Goal: Task Accomplishment & Management: Use online tool/utility

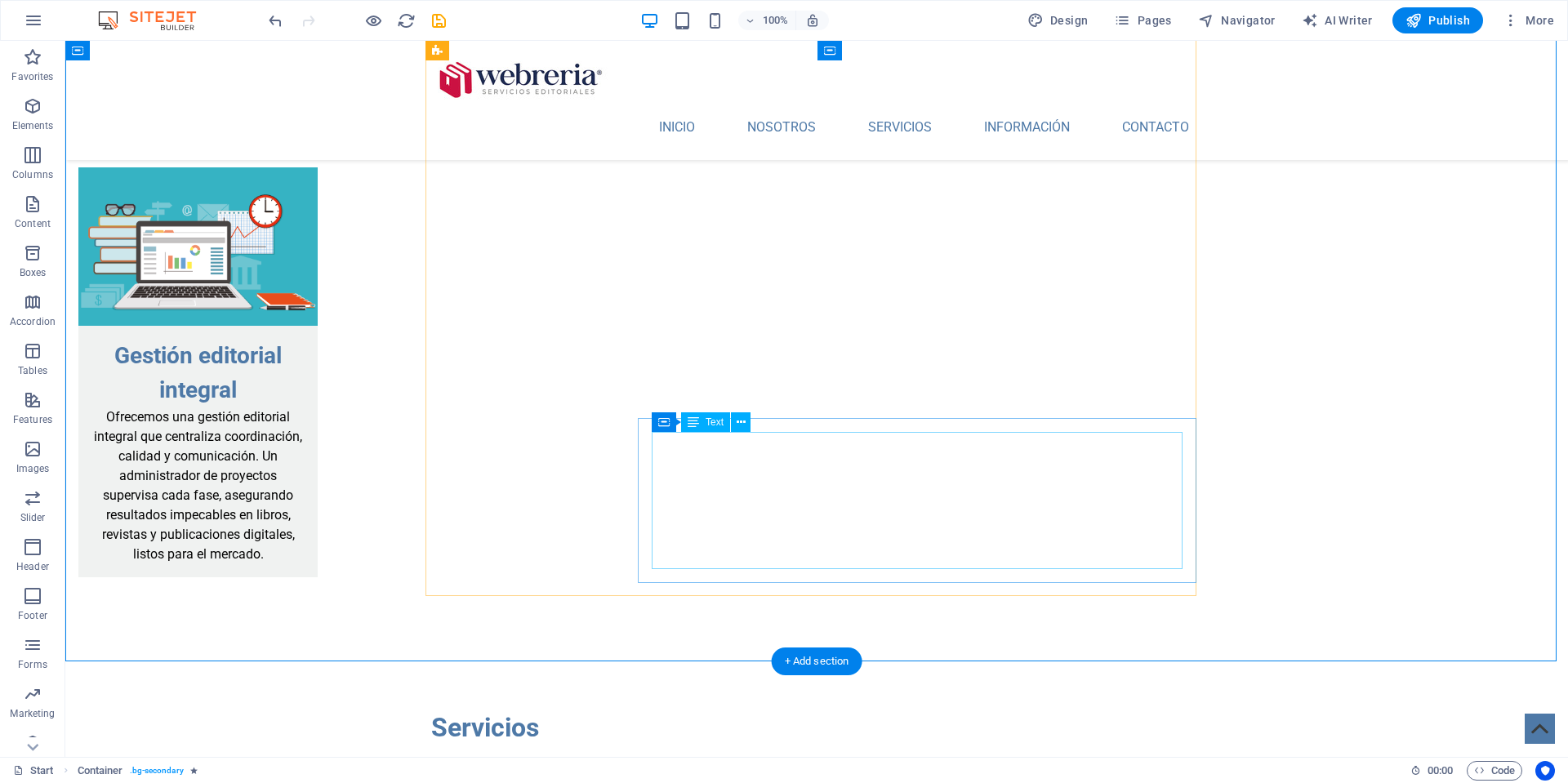
scroll to position [3248, 0]
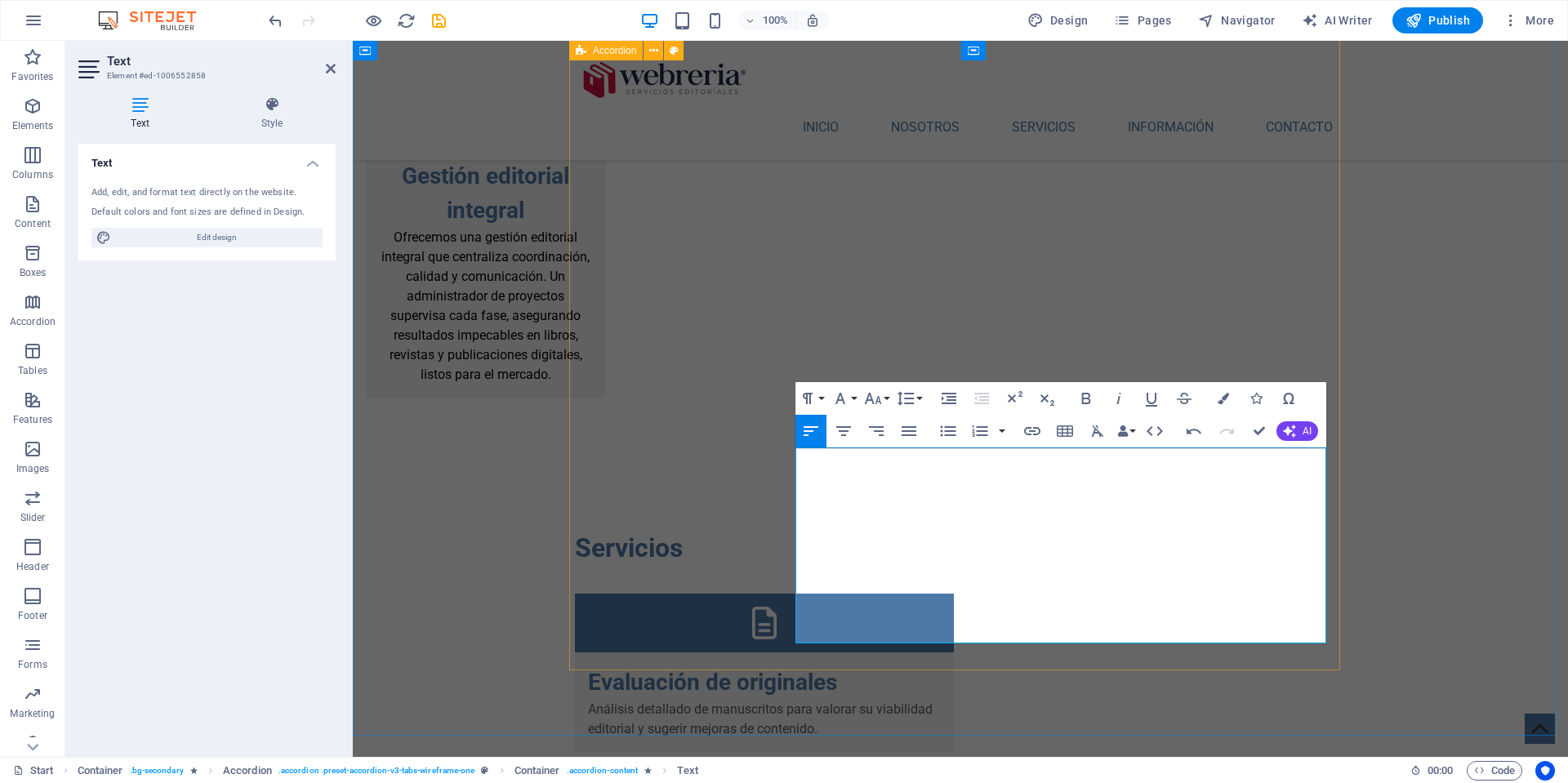
scroll to position [5627, 0]
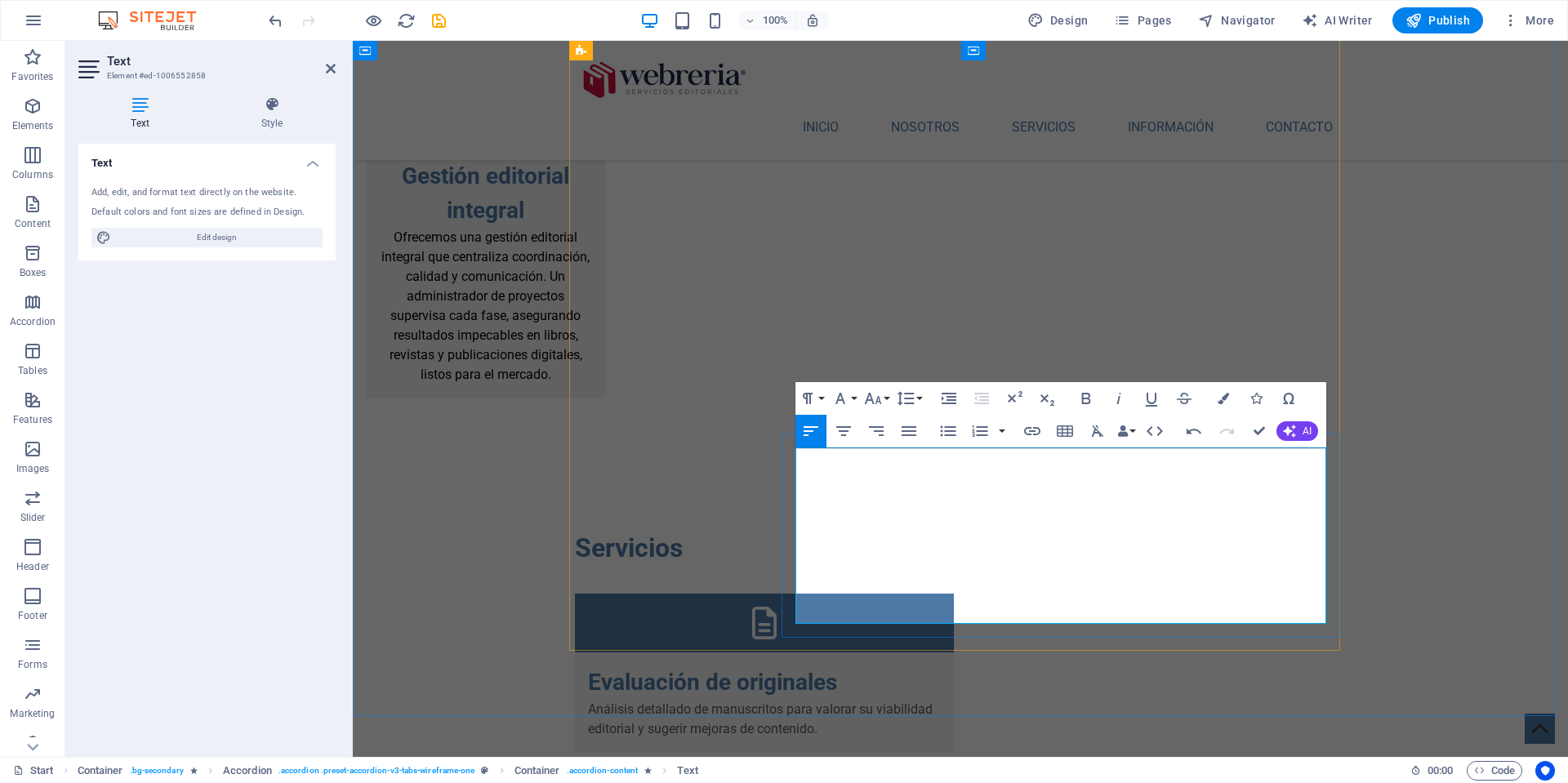
drag, startPoint x: 808, startPoint y: 458, endPoint x: 1089, endPoint y: 603, distance: 316.2
click at [949, 430] on icon "button" at bounding box center [948, 431] width 20 height 20
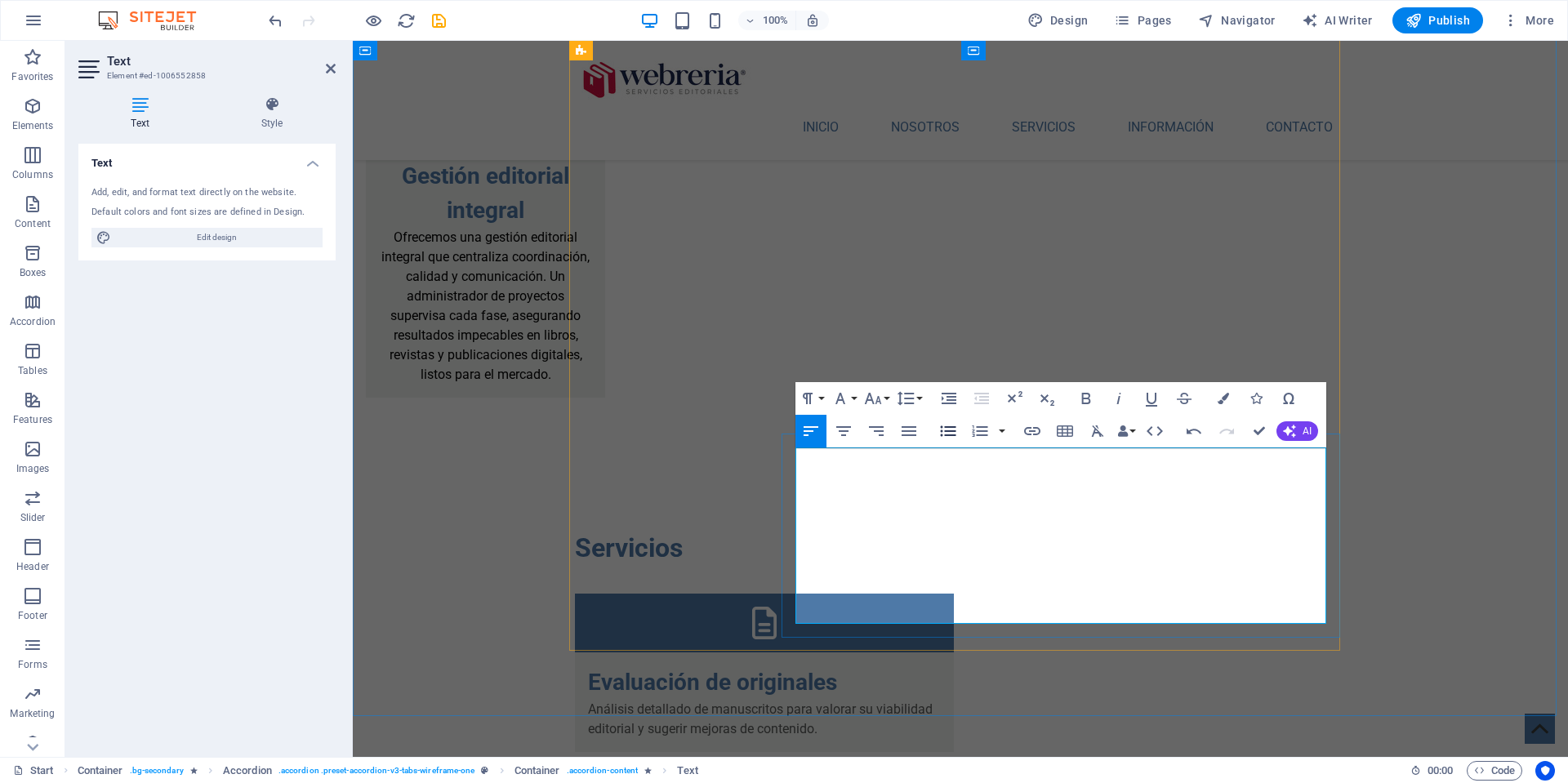
click at [945, 426] on icon "button" at bounding box center [948, 431] width 20 height 20
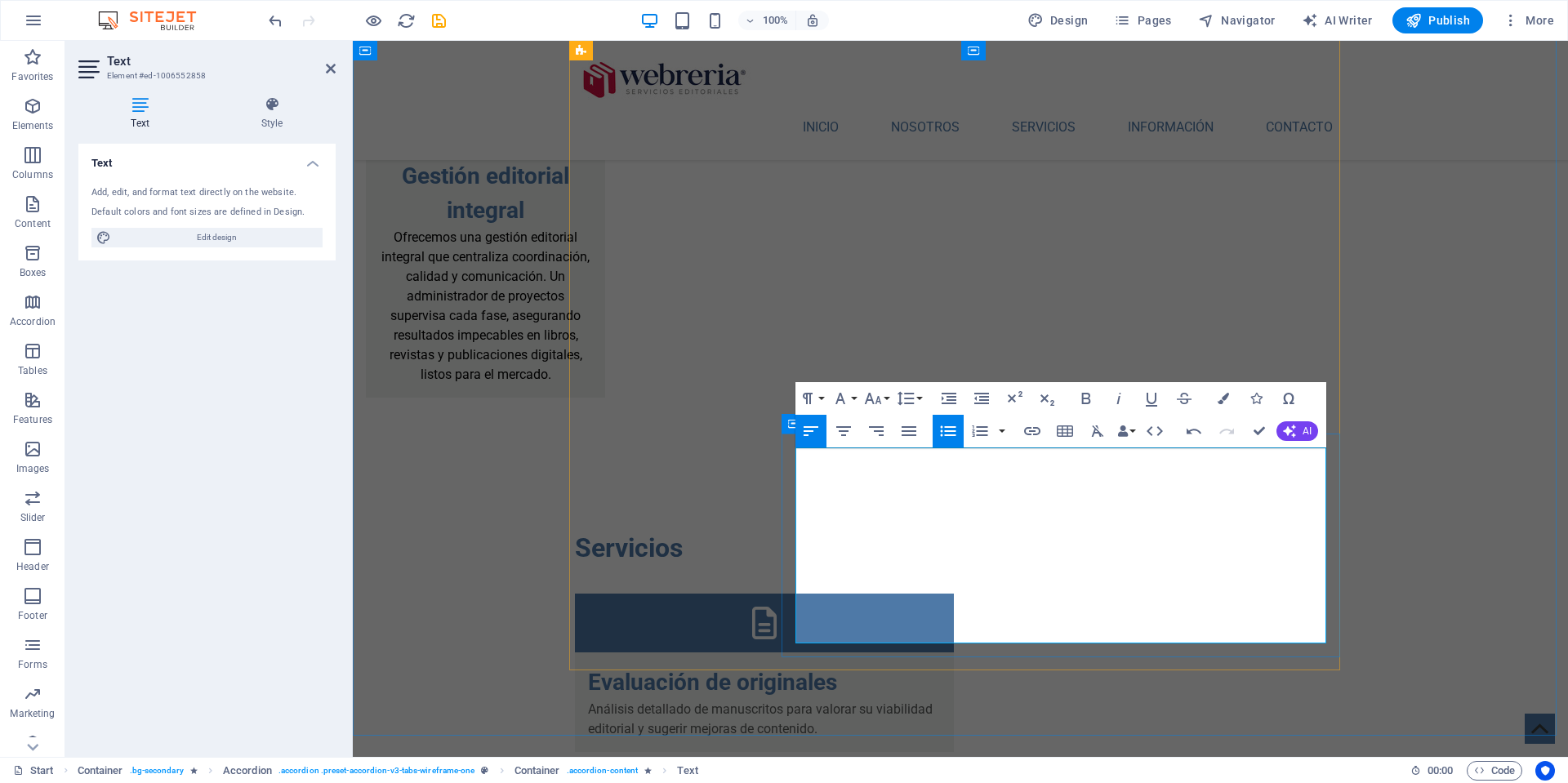
click at [947, 428] on icon "button" at bounding box center [948, 431] width 15 height 10
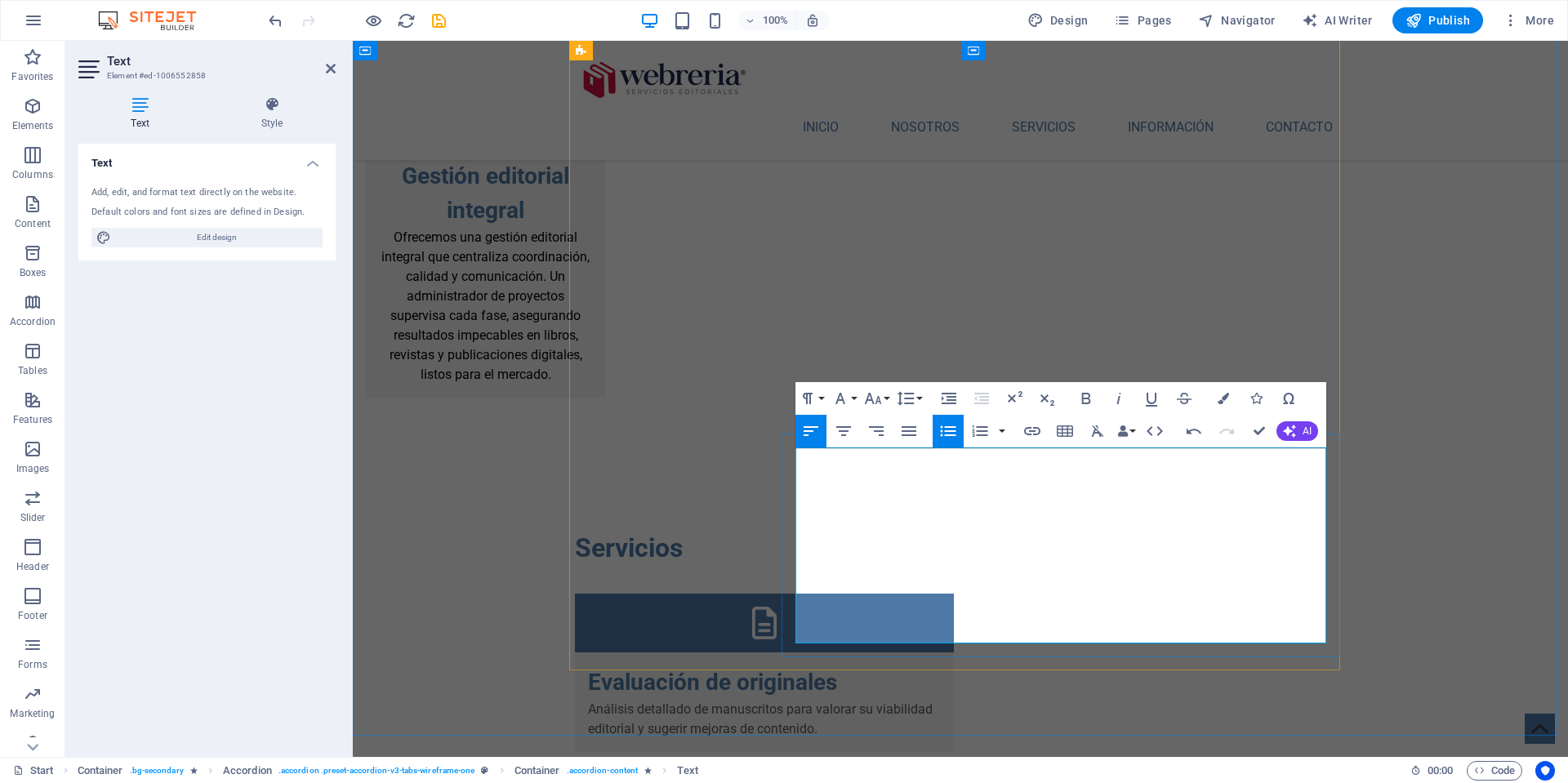
click at [938, 431] on icon "button" at bounding box center [948, 431] width 20 height 20
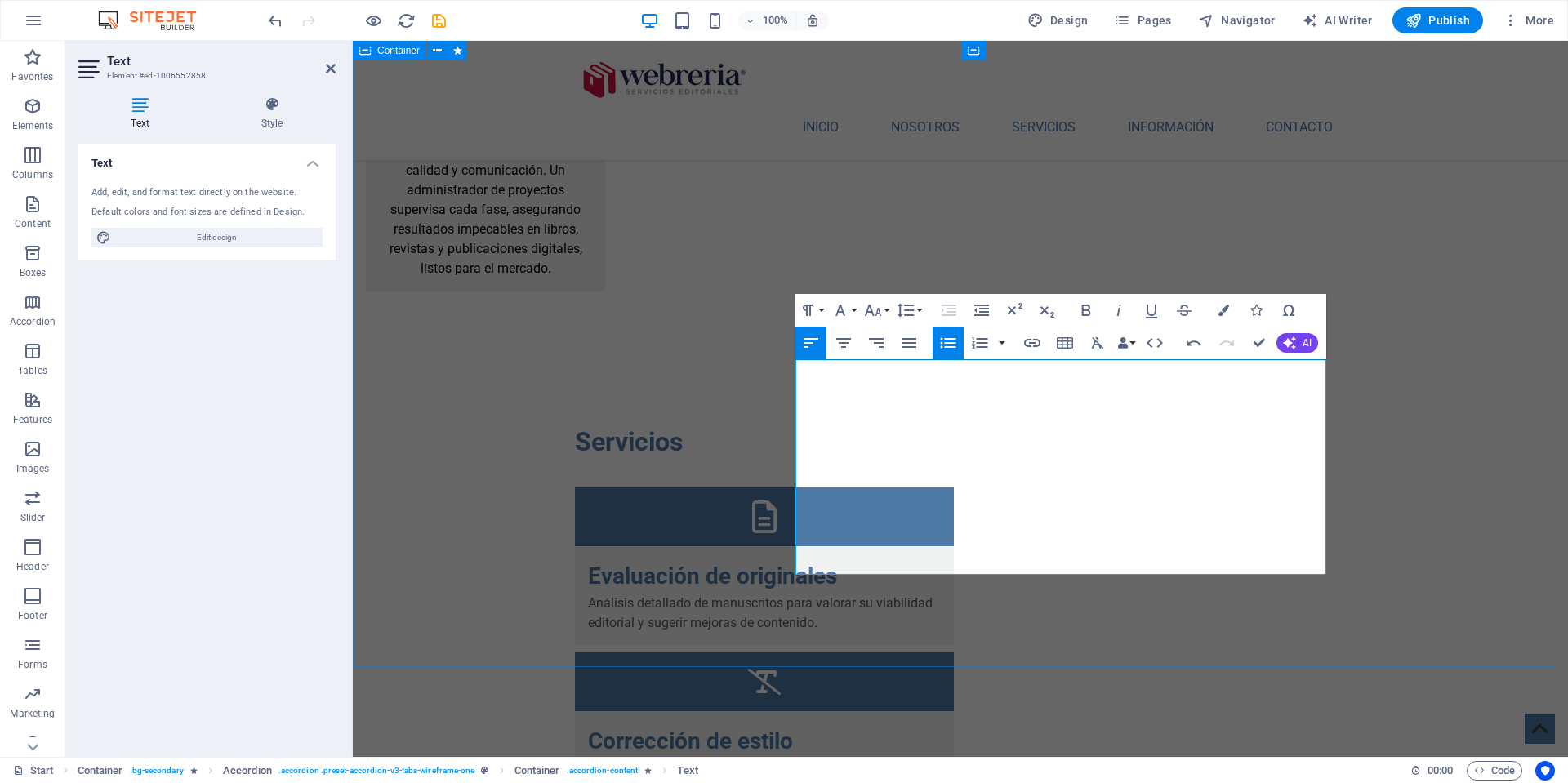
scroll to position [3355, 0]
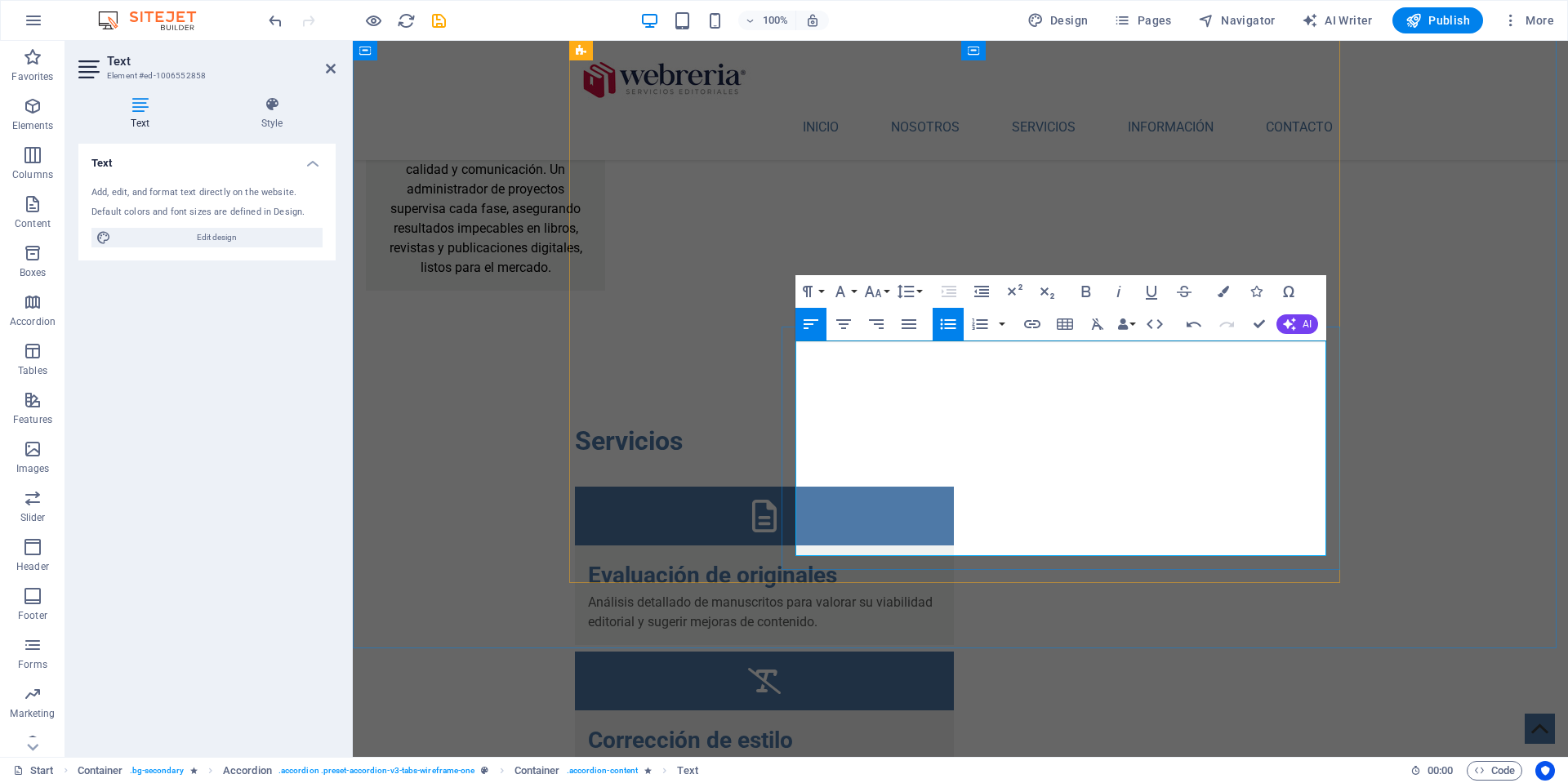
drag, startPoint x: 819, startPoint y: 391, endPoint x: 996, endPoint y: 362, distance: 179.4
click at [1089, 290] on icon "button" at bounding box center [1086, 292] width 9 height 11
click at [1082, 290] on icon "button" at bounding box center [1086, 292] width 9 height 11
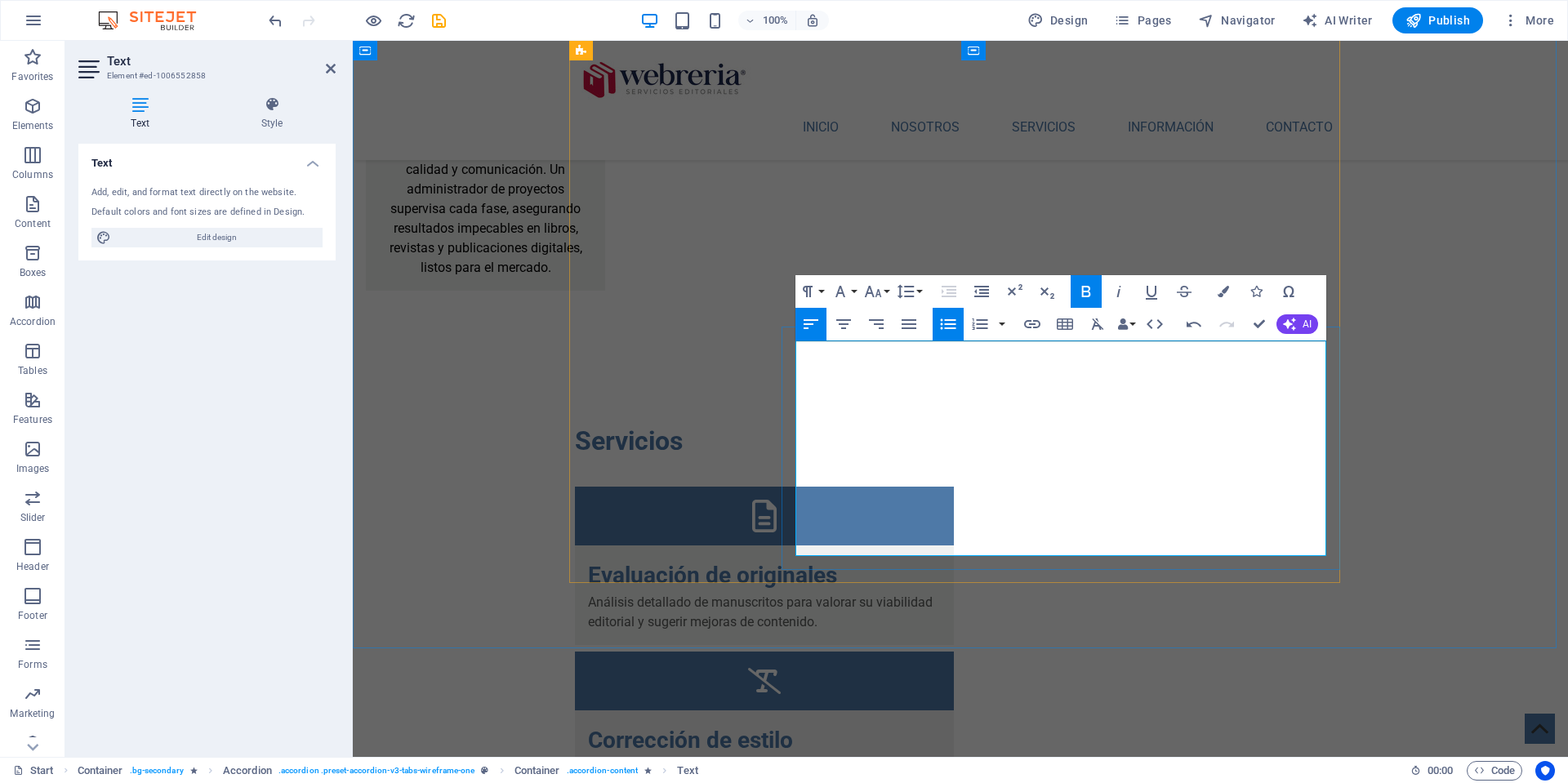
drag, startPoint x: 822, startPoint y: 430, endPoint x: 939, endPoint y: 425, distance: 117.1
click at [1083, 290] on icon "button" at bounding box center [1085, 292] width 20 height 20
drag, startPoint x: 822, startPoint y: 468, endPoint x: 941, endPoint y: 440, distance: 122.2
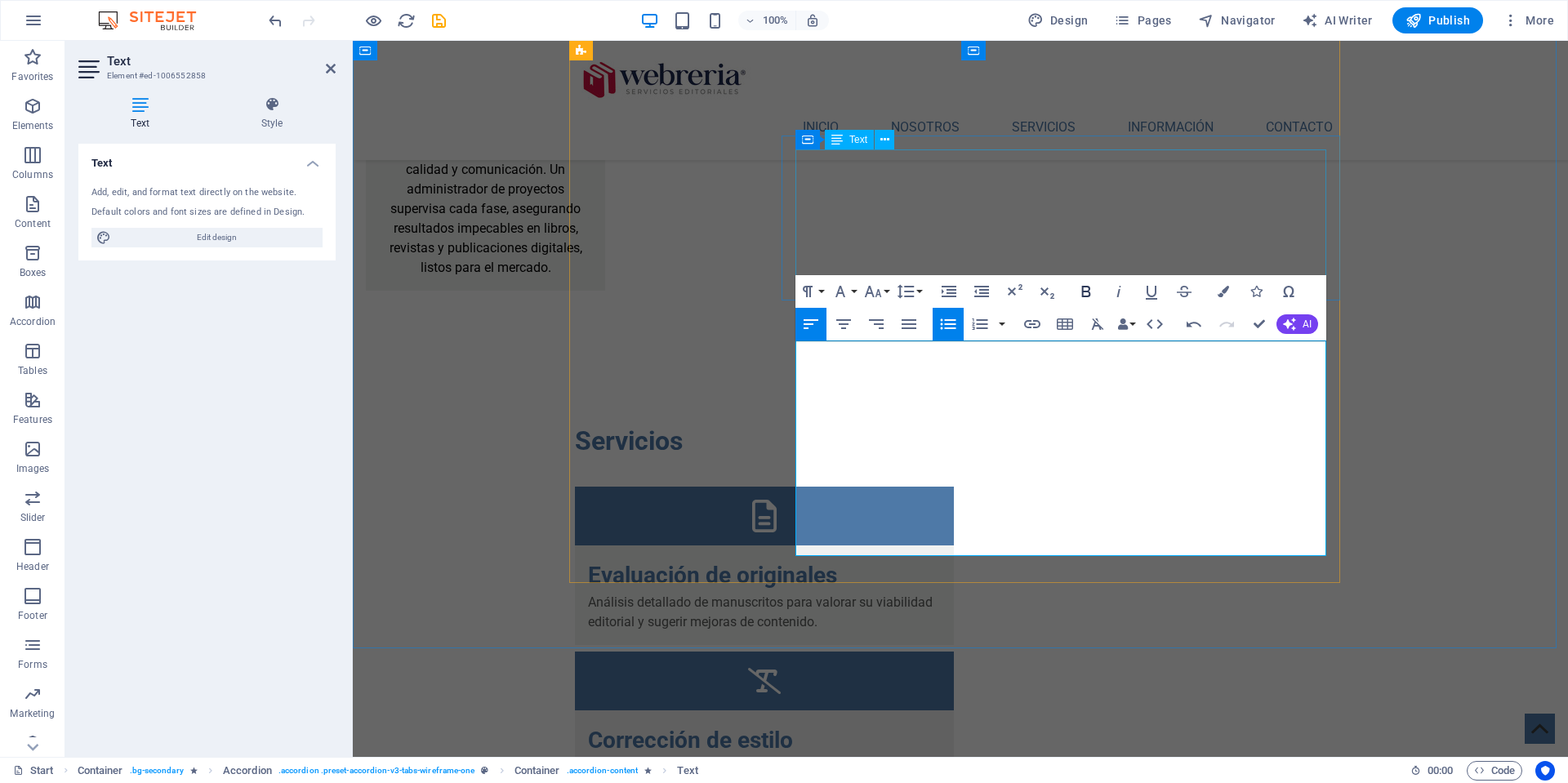
click at [1085, 290] on icon "button" at bounding box center [1085, 292] width 20 height 20
drag, startPoint x: 836, startPoint y: 512, endPoint x: 1075, endPoint y: 526, distance: 239.4
click at [944, 292] on icon "button" at bounding box center [949, 292] width 20 height 20
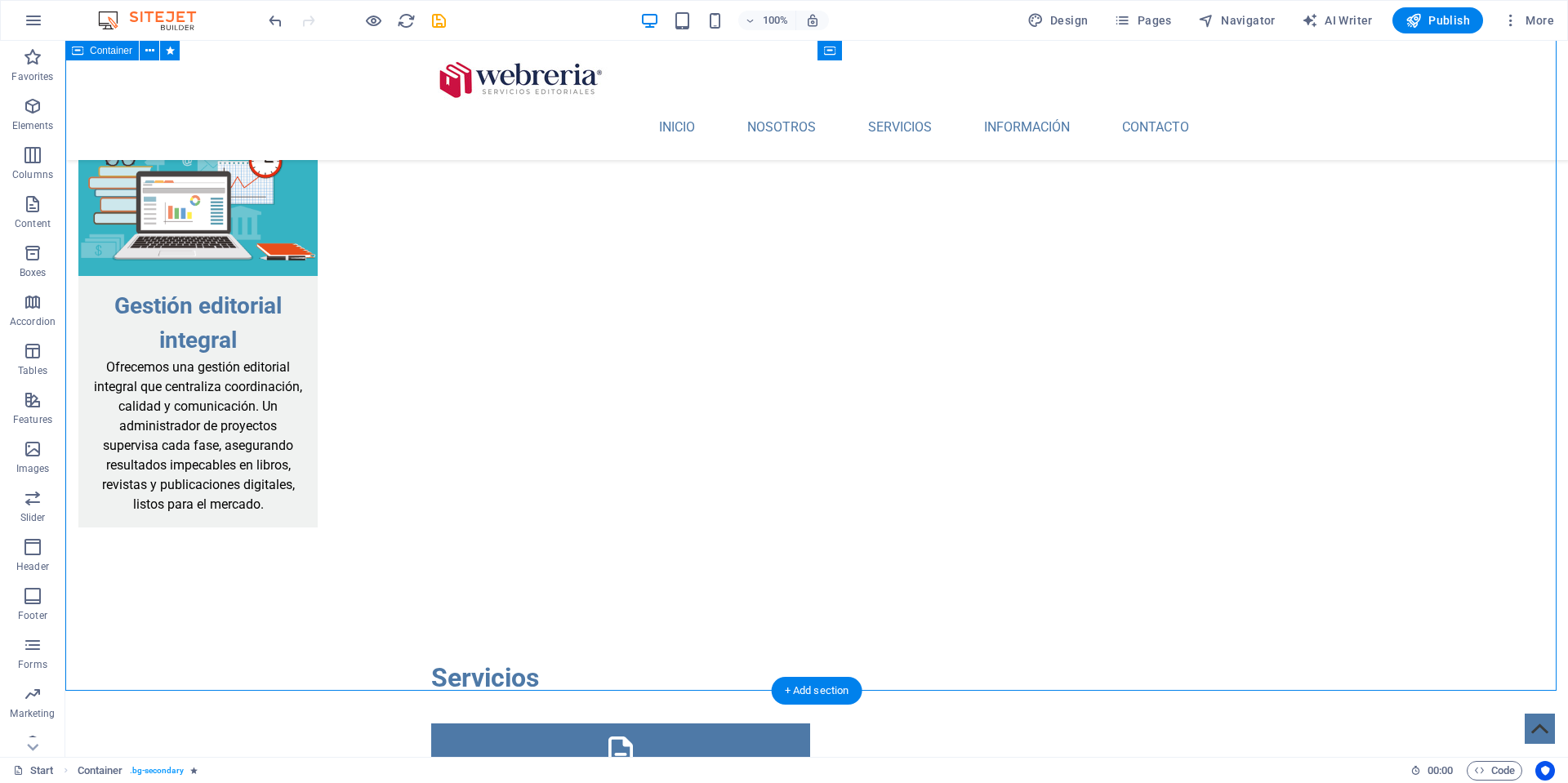
scroll to position [3314, 0]
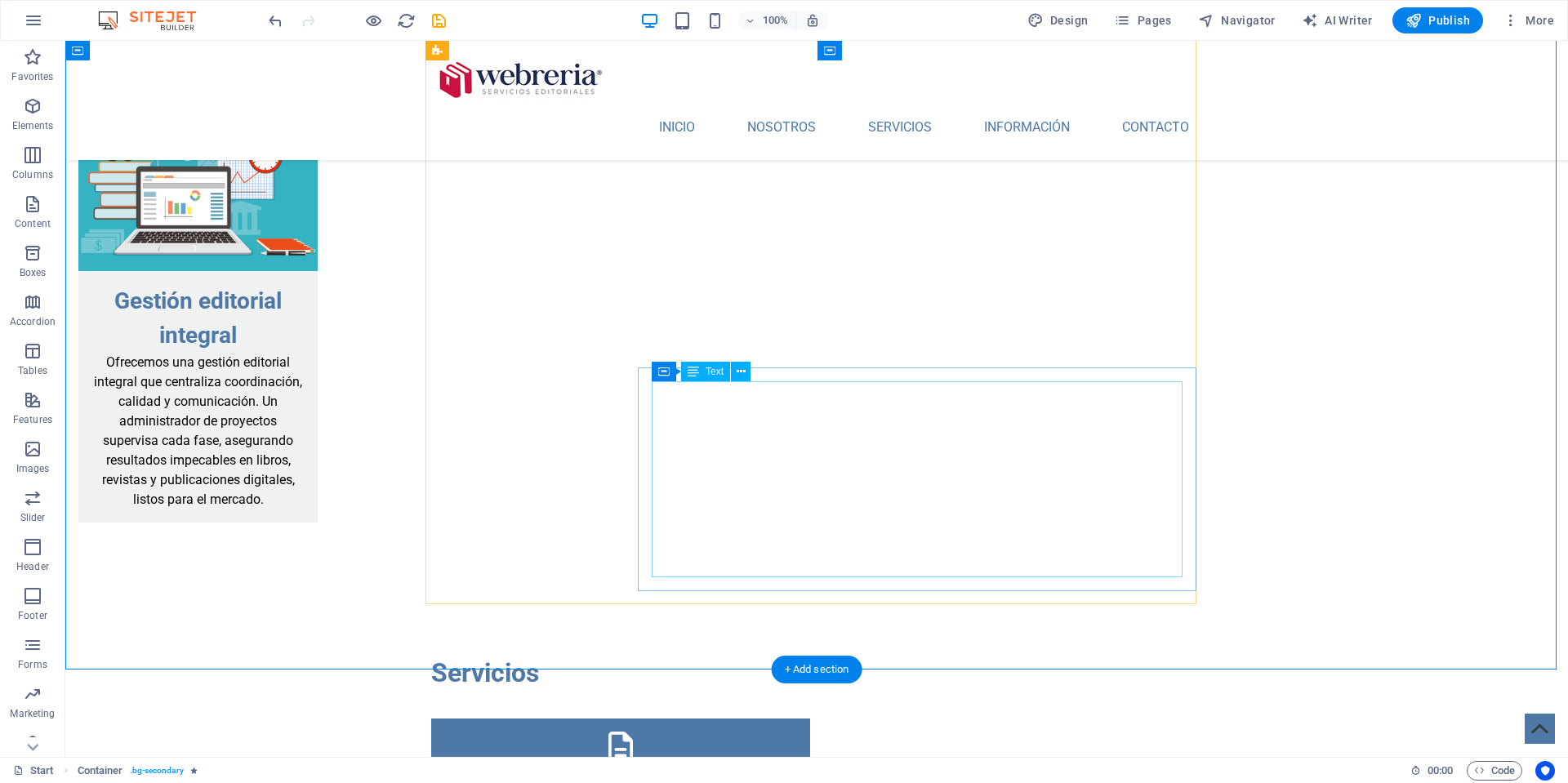
click at [738, 372] on icon at bounding box center [741, 372] width 9 height 17
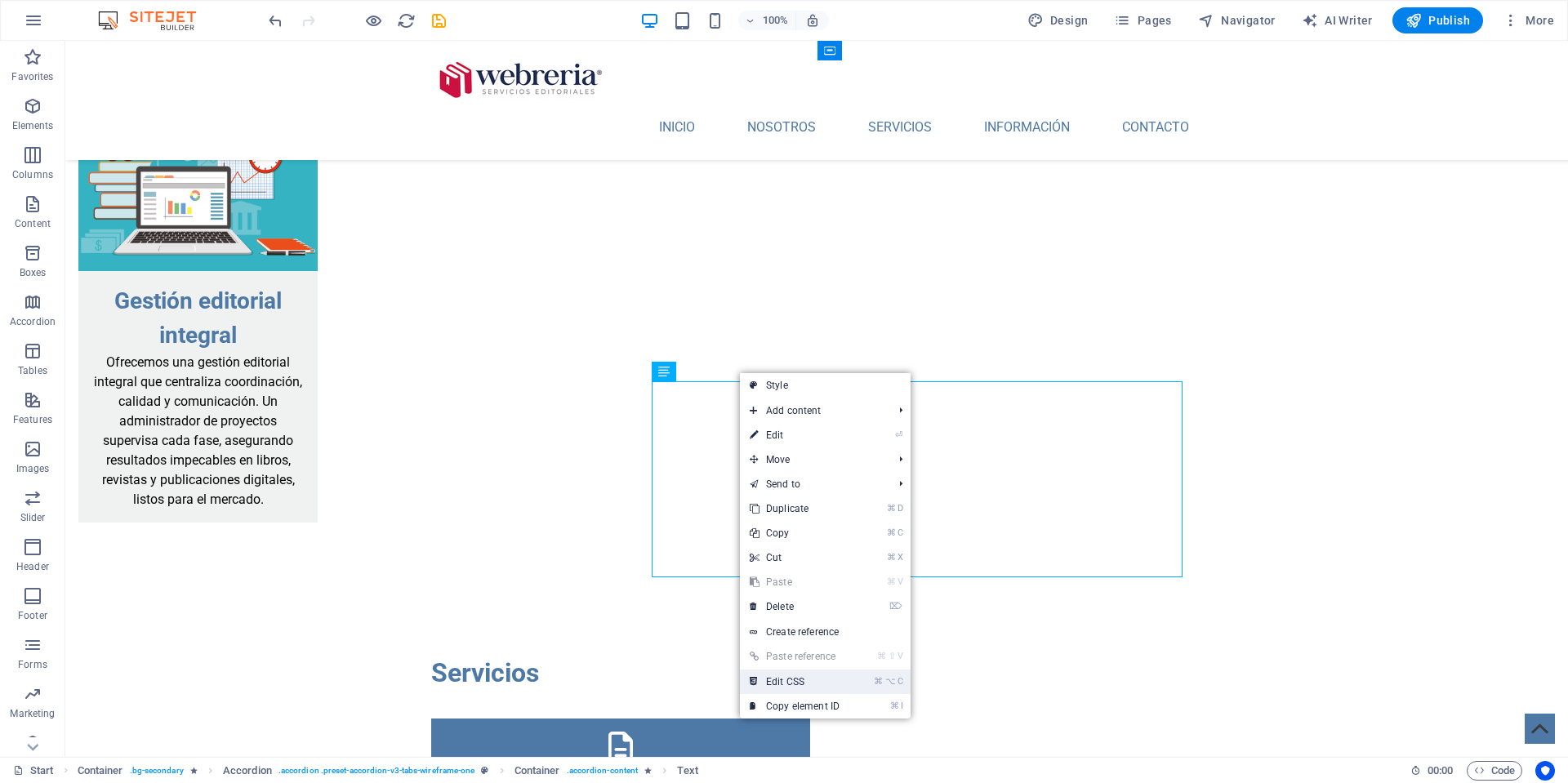
click at [788, 682] on link "⌘ ⌥ C Edit CSS" at bounding box center [795, 682] width 109 height 25
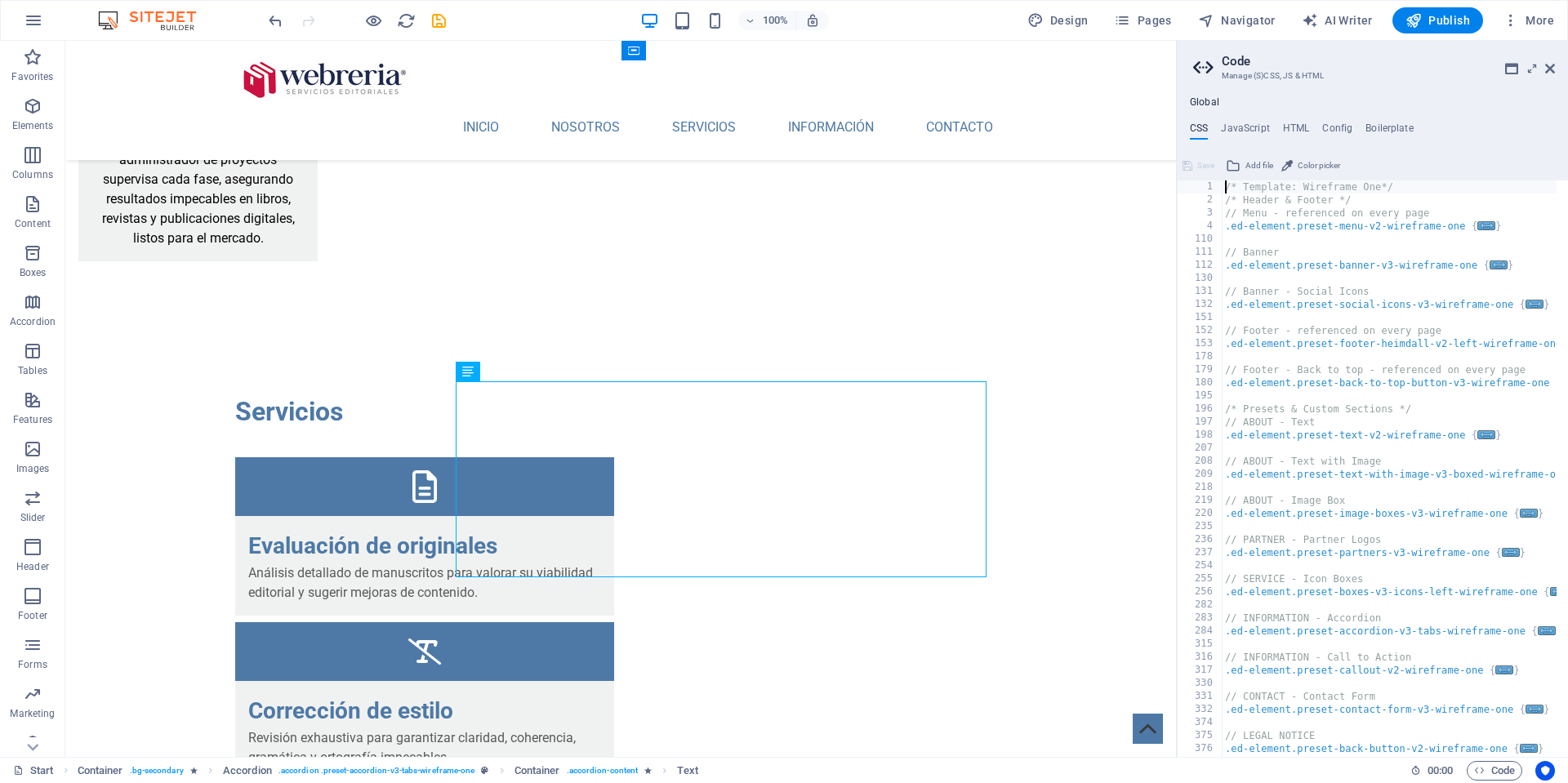
scroll to position [0, 0]
click at [1296, 125] on h4 "HTML" at bounding box center [1296, 131] width 27 height 18
type textarea "<a href="#main-content" class="wv-link-content button">Skip to main content</a>"
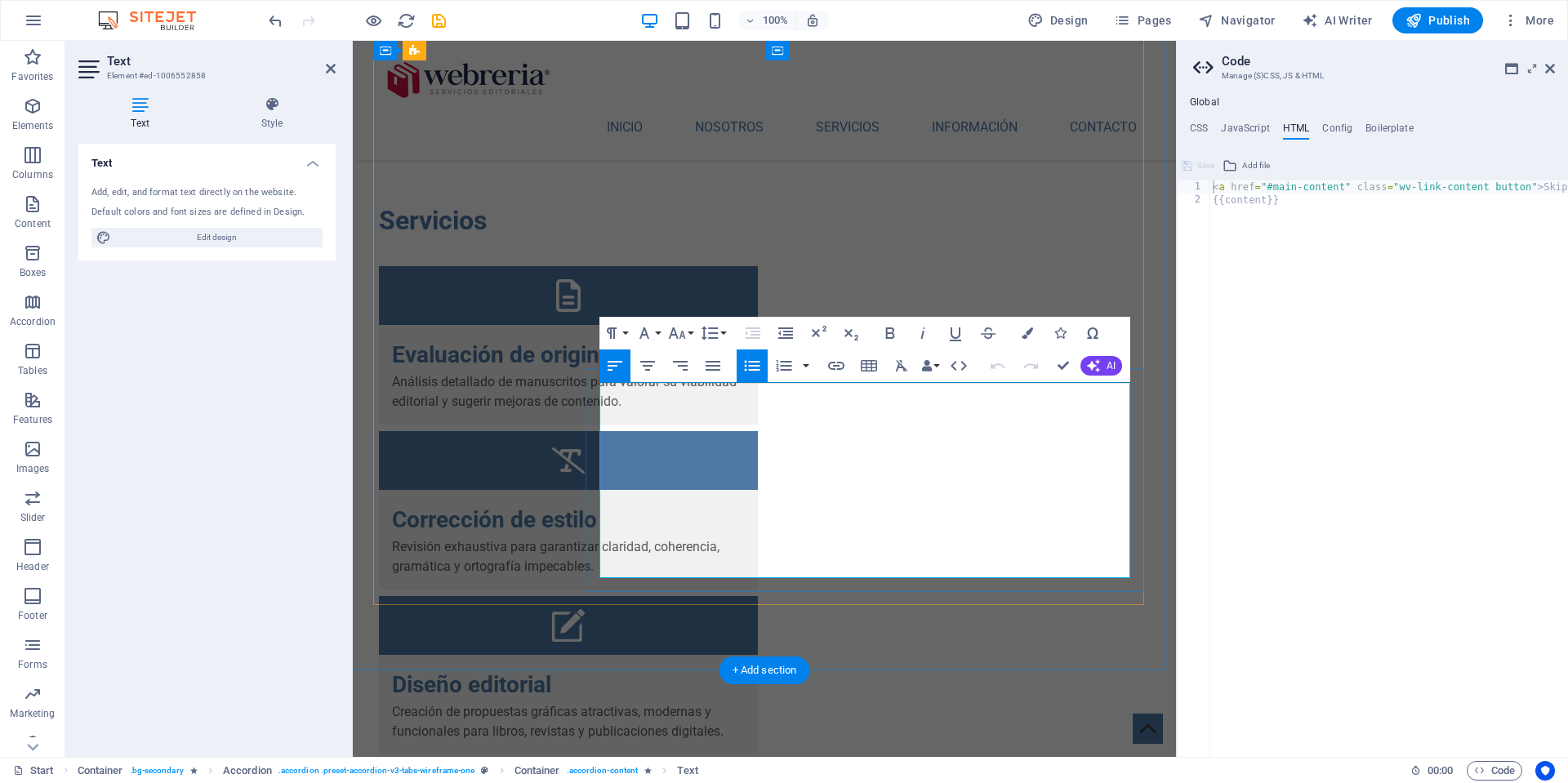
scroll to position [3312, 0]
click at [1548, 66] on icon at bounding box center [1549, 69] width 9 height 13
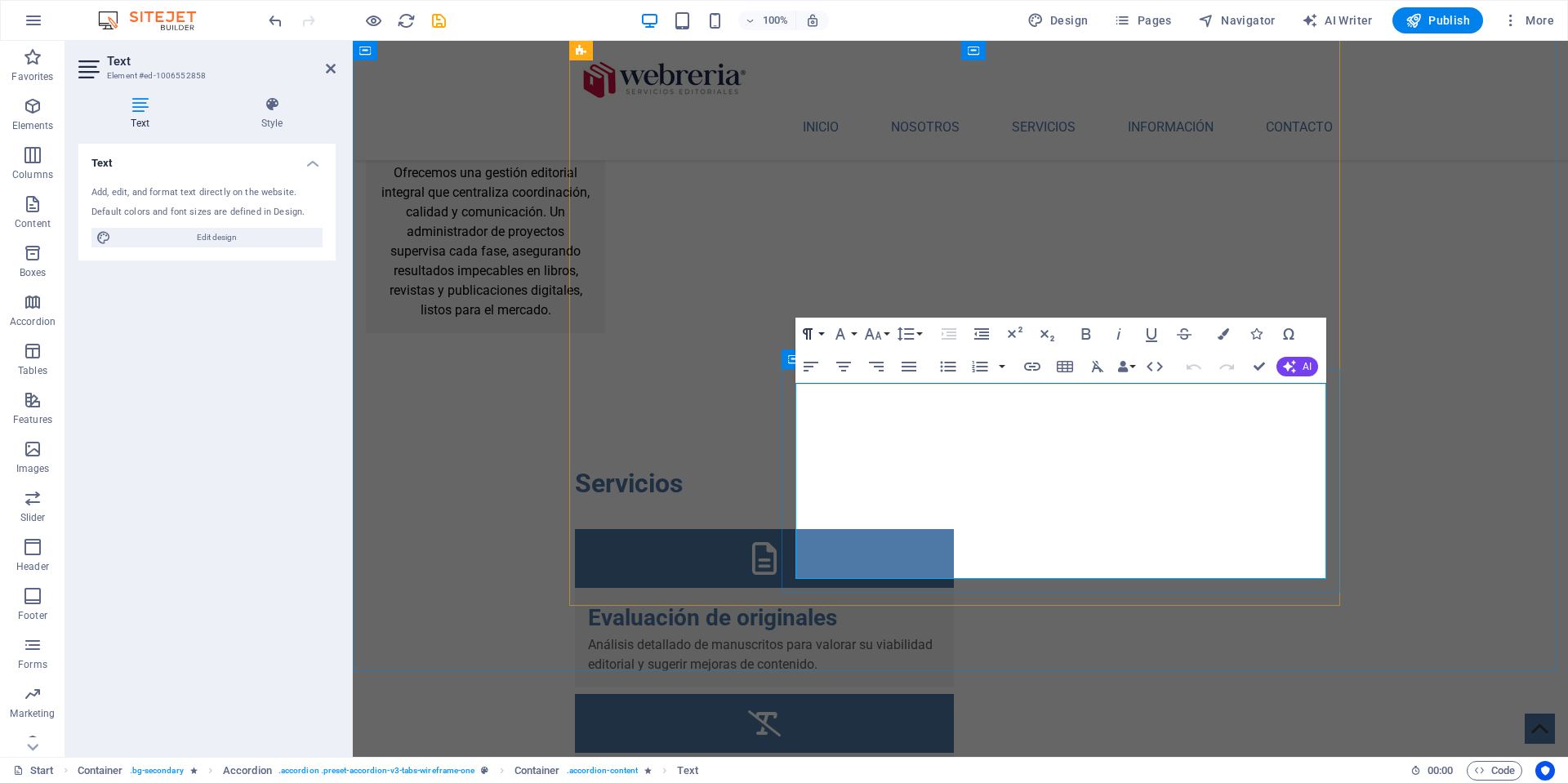
click at [820, 332] on button "Paragraph Format" at bounding box center [810, 334] width 31 height 33
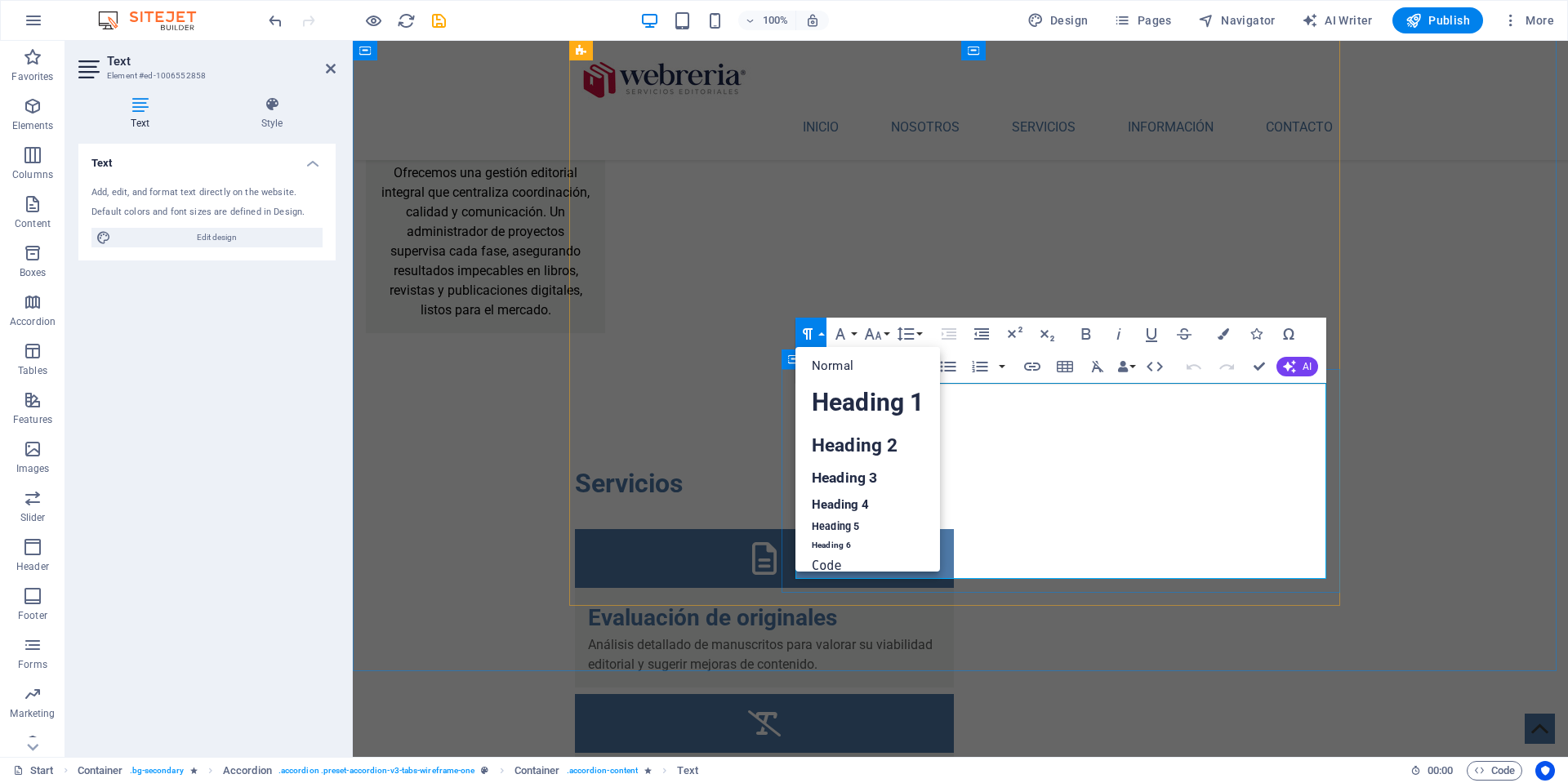
click at [820, 332] on button "Paragraph Format" at bounding box center [810, 334] width 31 height 33
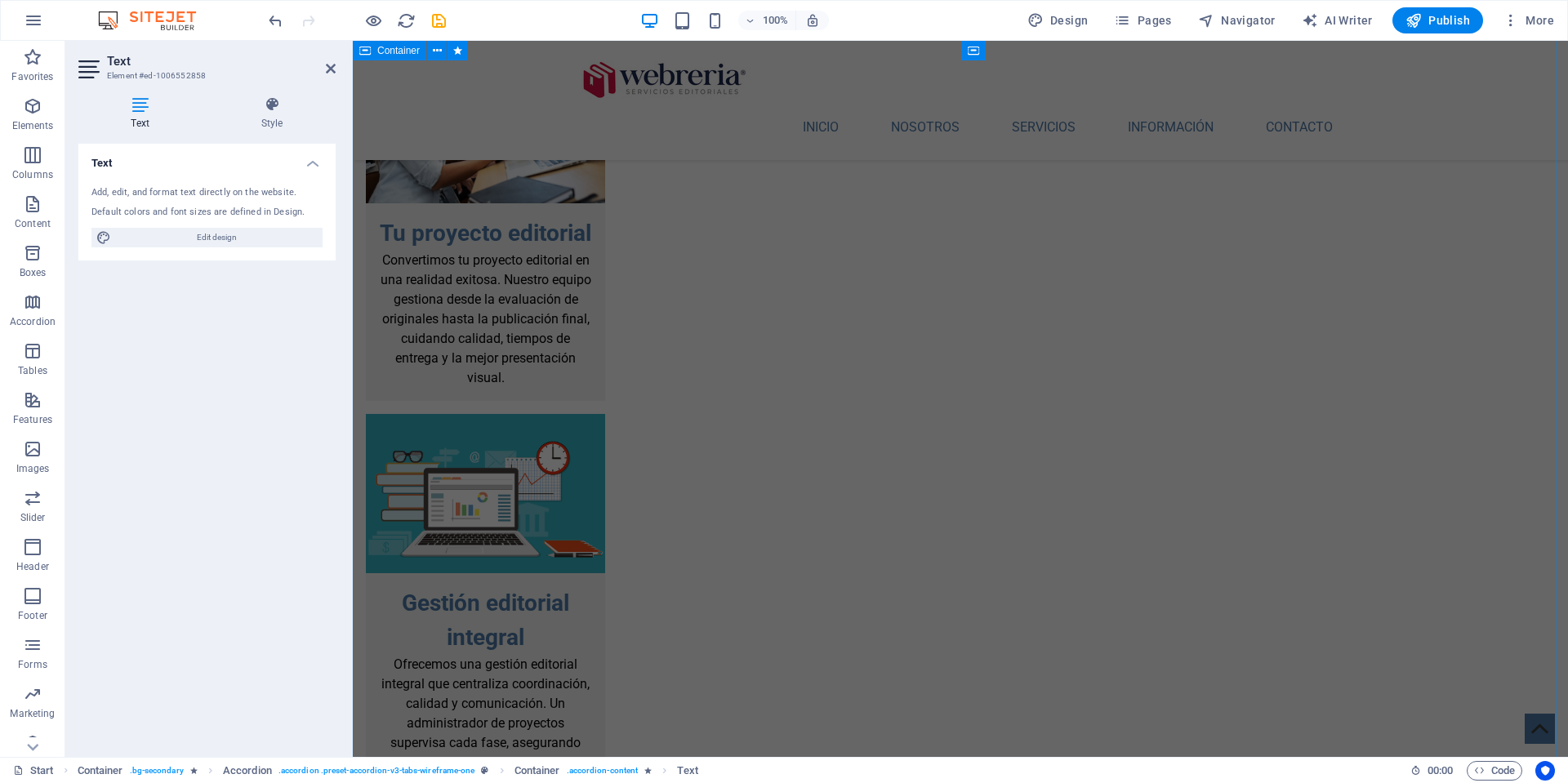
scroll to position [3345, 0]
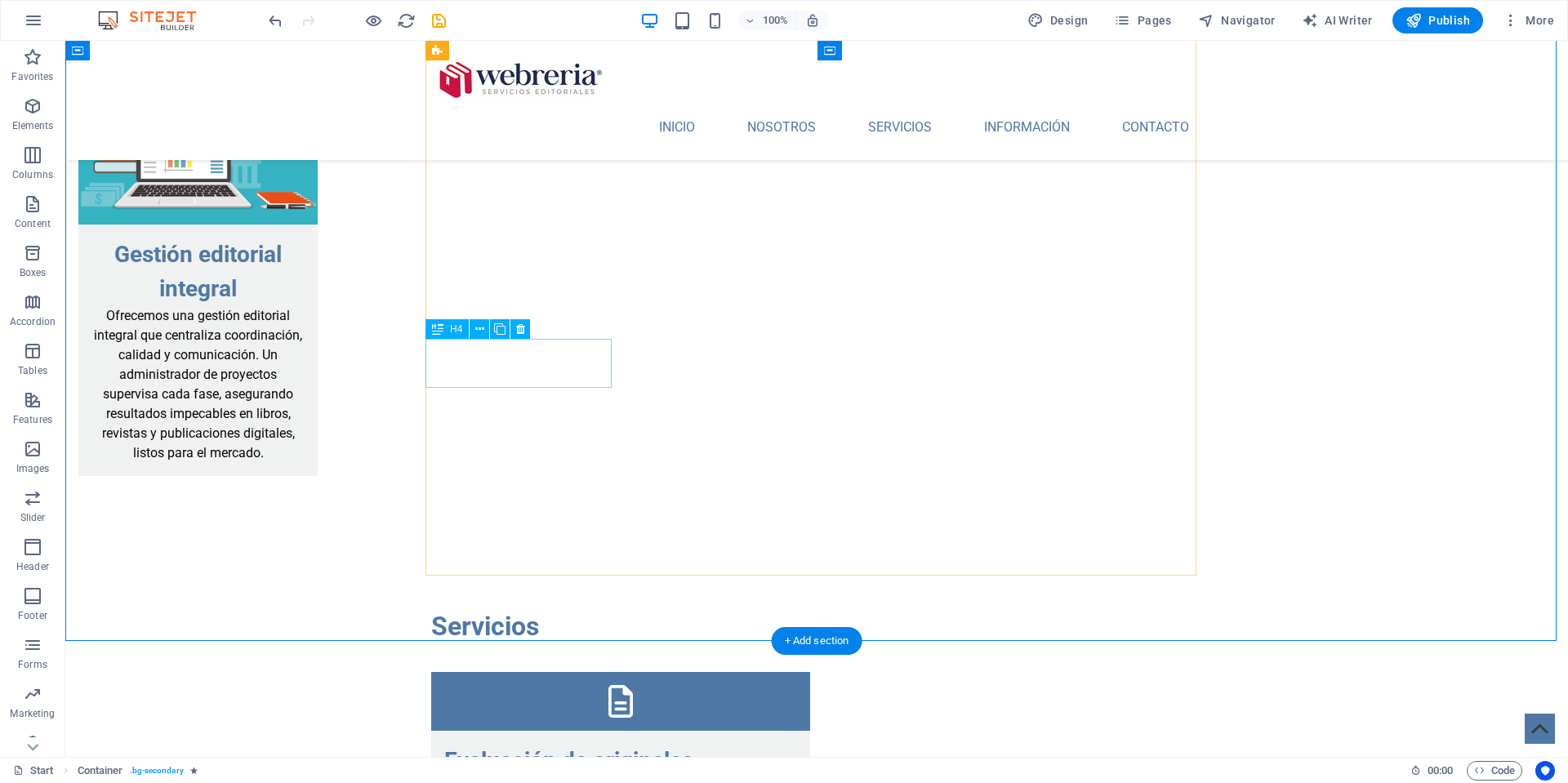
scroll to position [3336, 0]
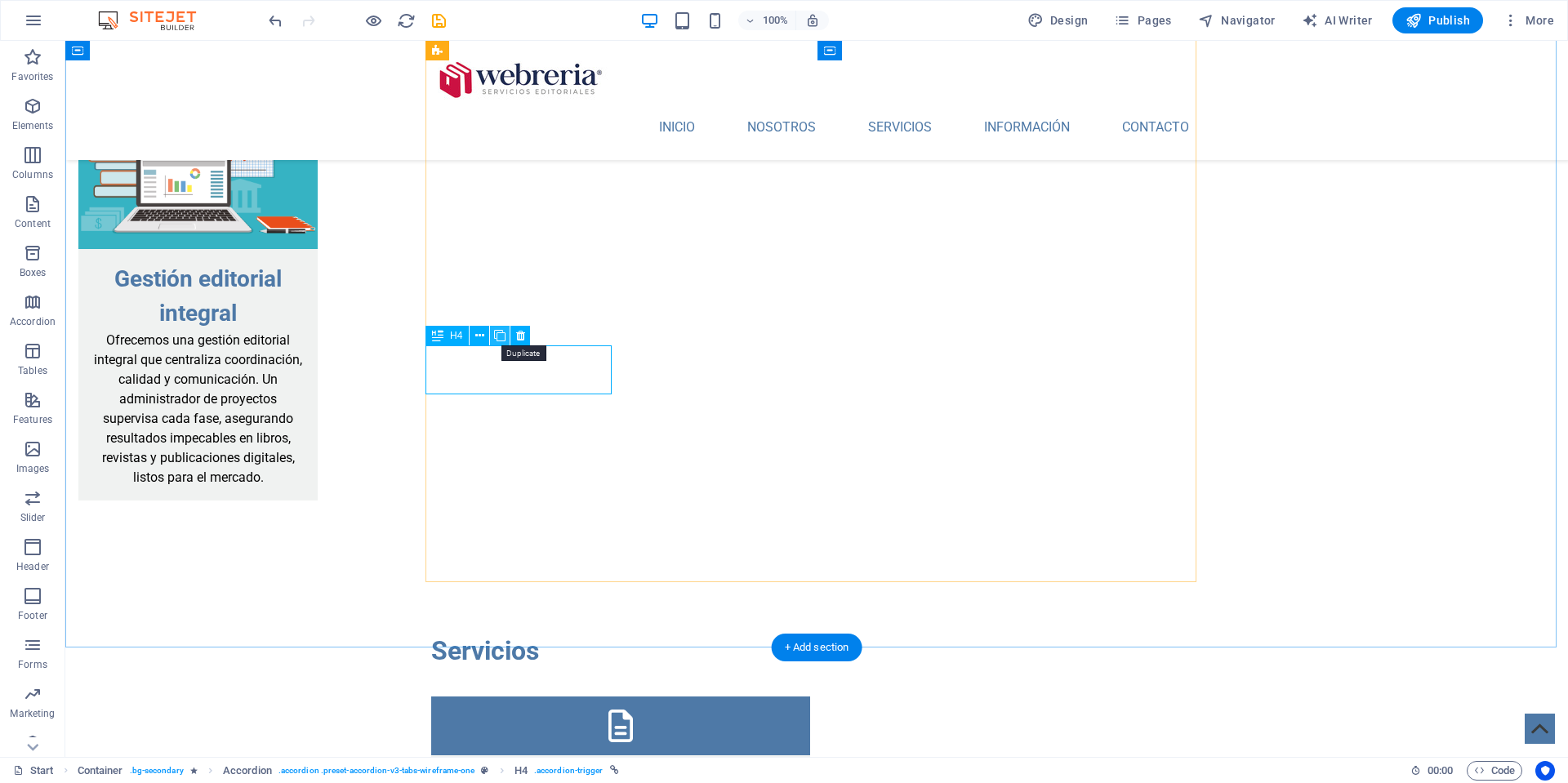
click at [499, 336] on icon at bounding box center [500, 336] width 11 height 17
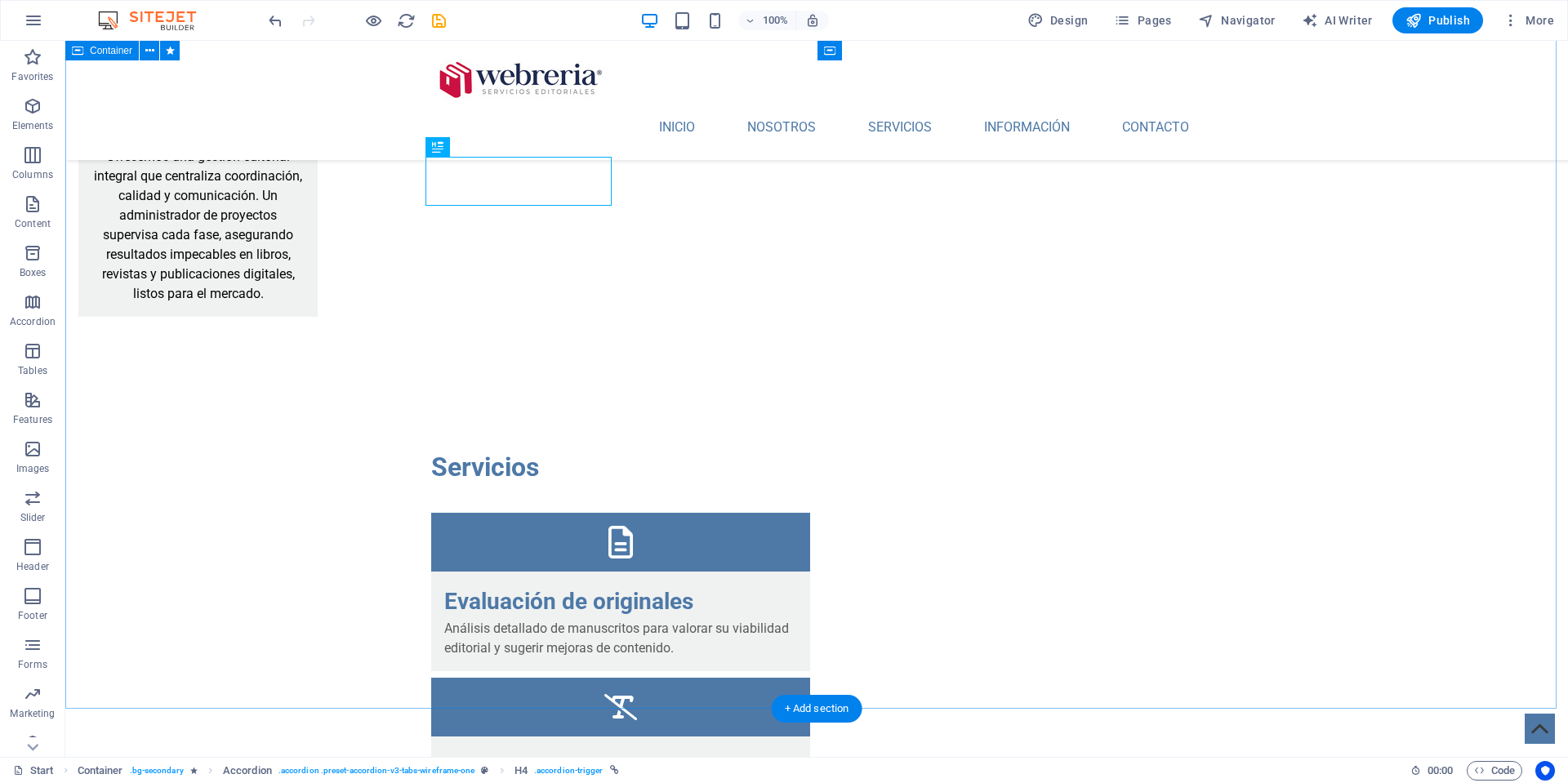
scroll to position [3524, 0]
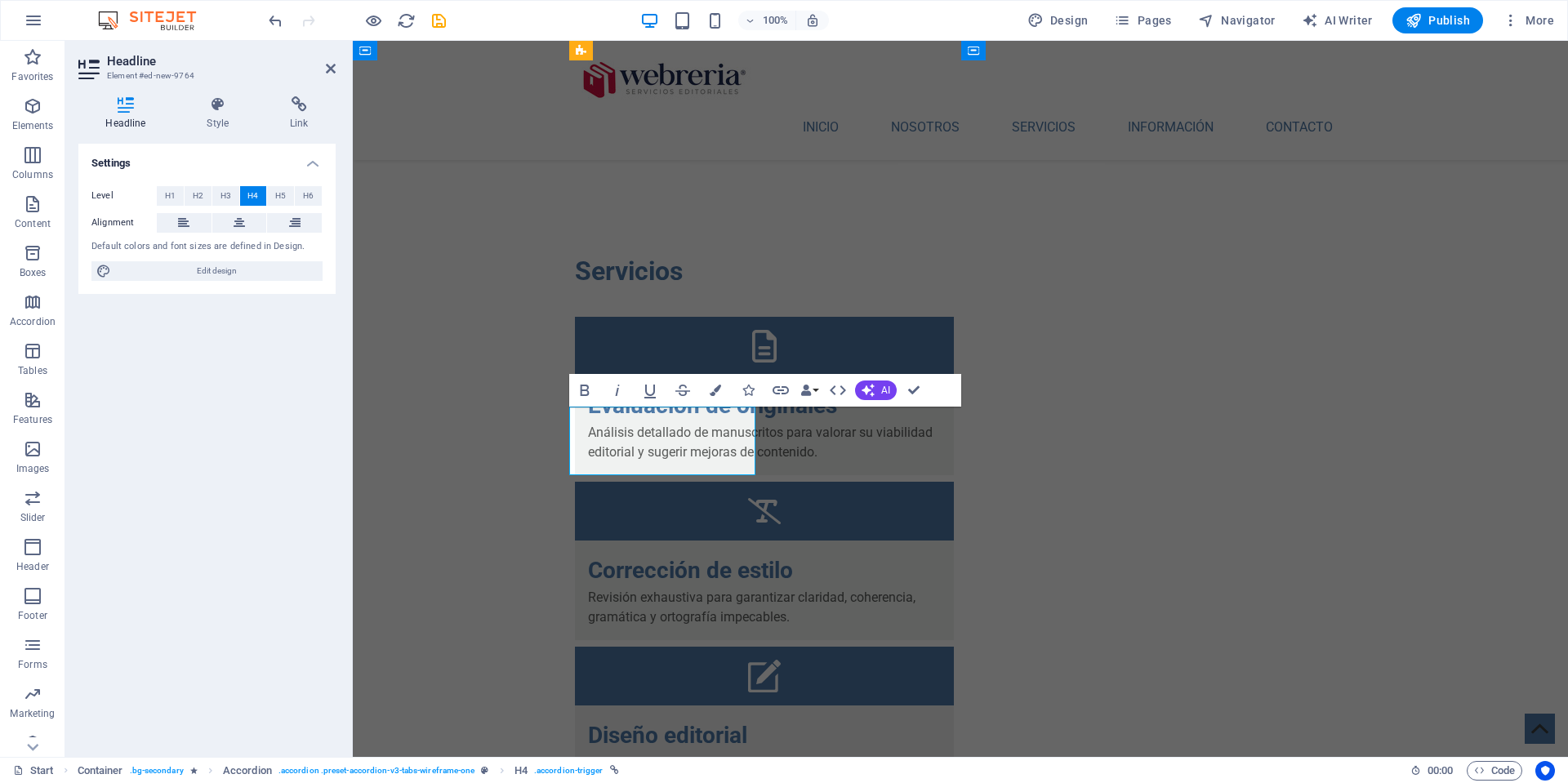
scroll to position [0, 9]
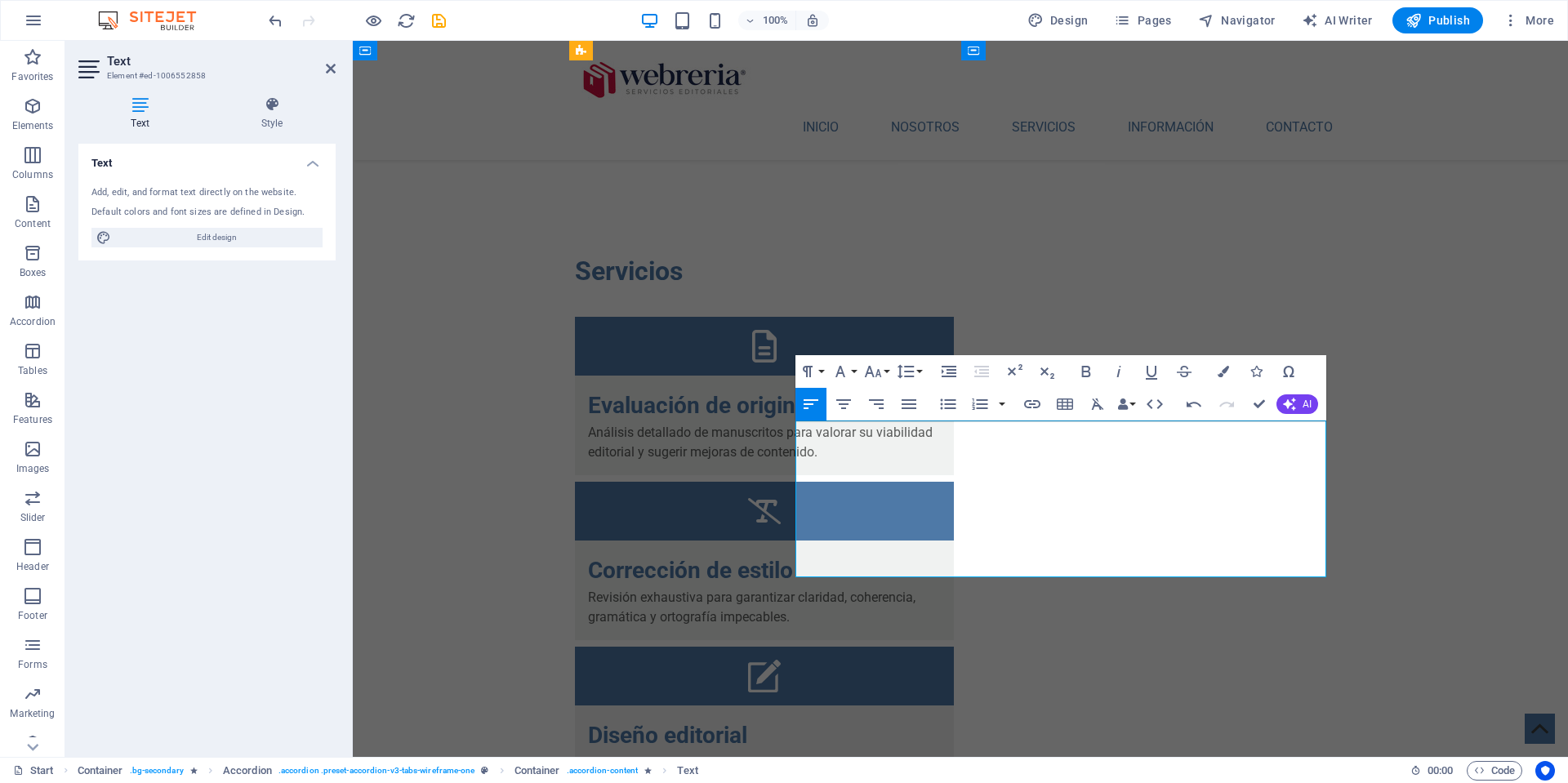
scroll to position [6490, 0]
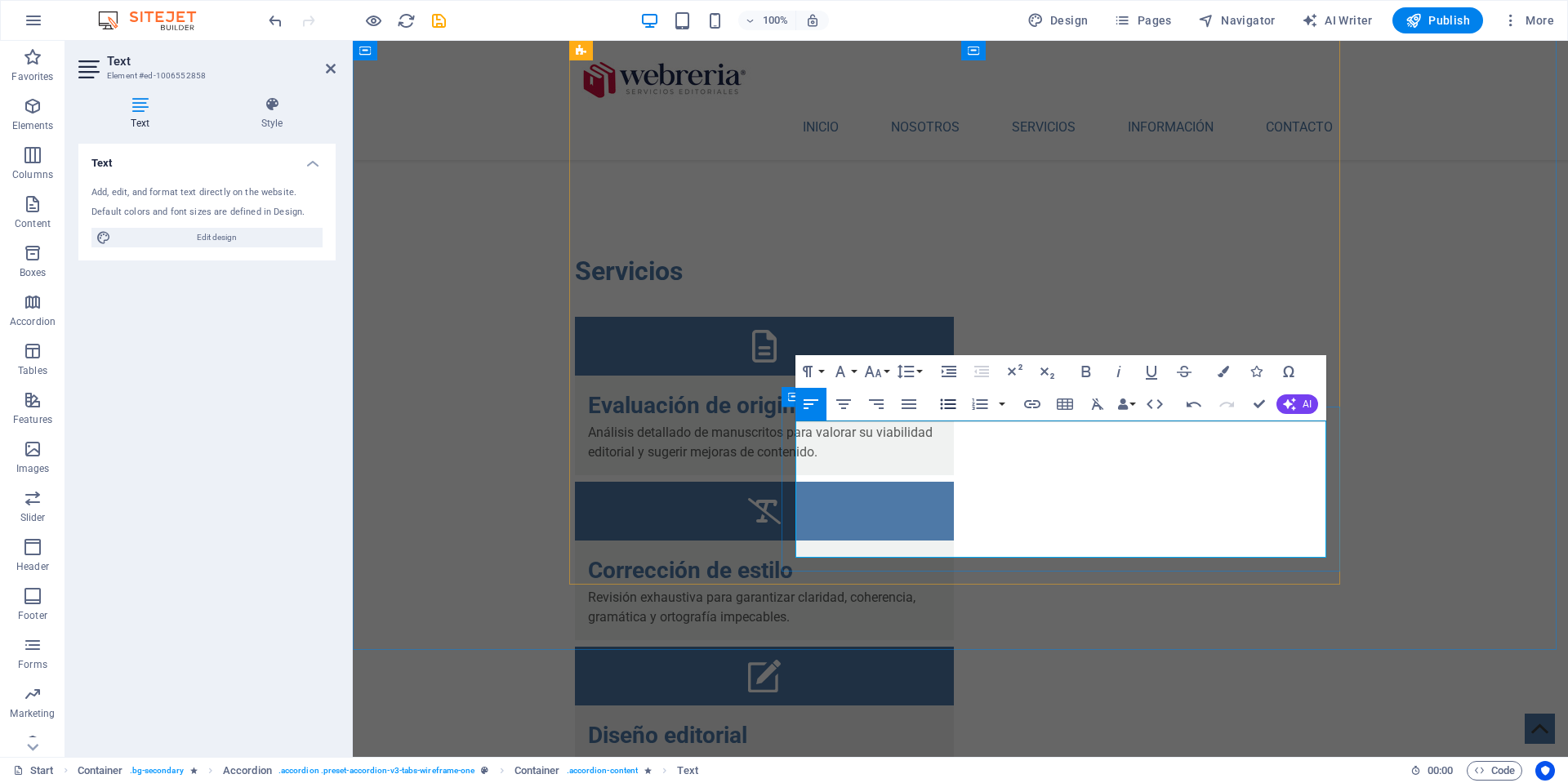
click at [947, 407] on icon "button" at bounding box center [948, 404] width 20 height 20
click at [953, 401] on icon "button" at bounding box center [948, 404] width 15 height 10
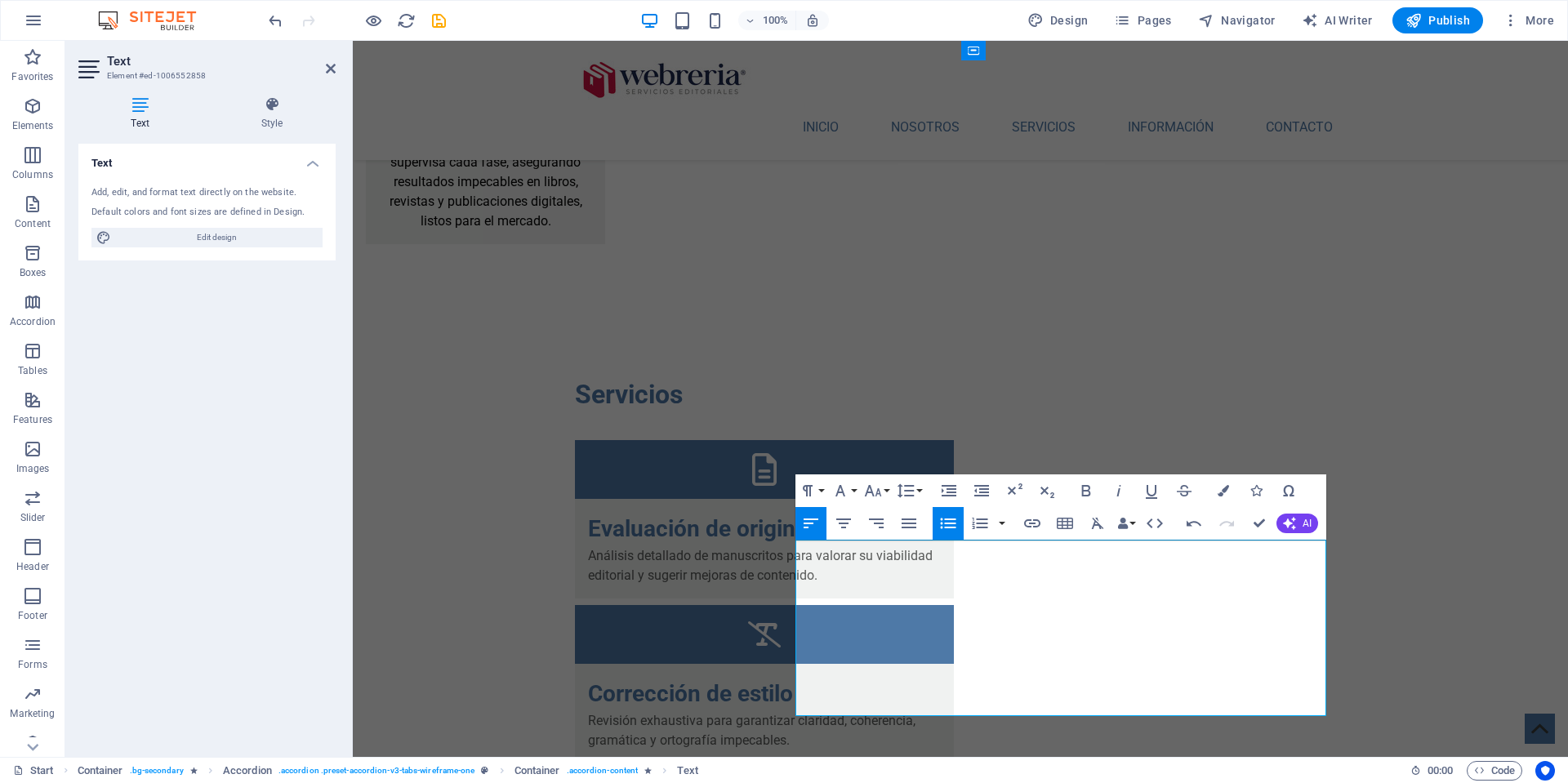
scroll to position [3398, 0]
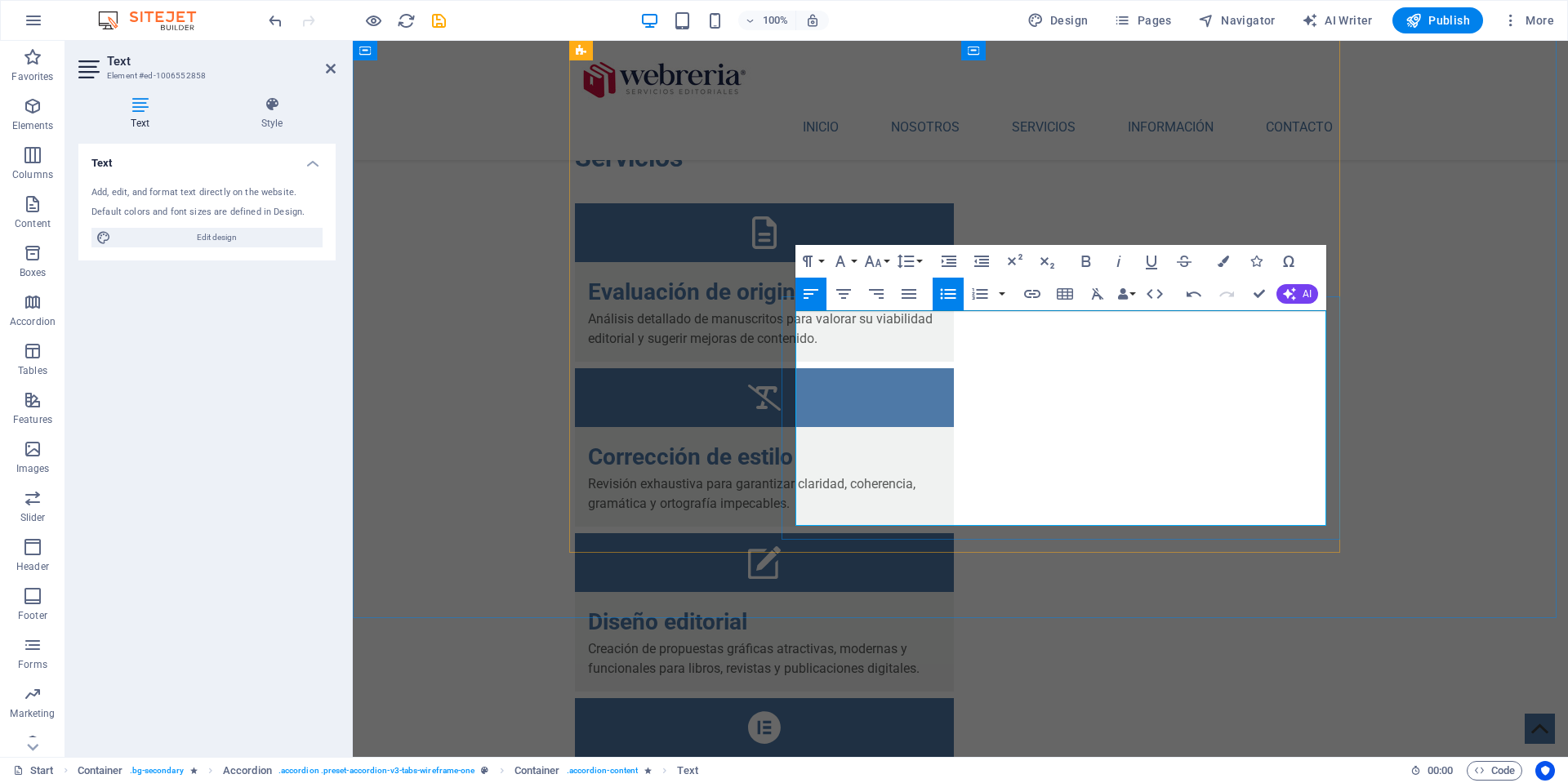
scroll to position [3649, 0]
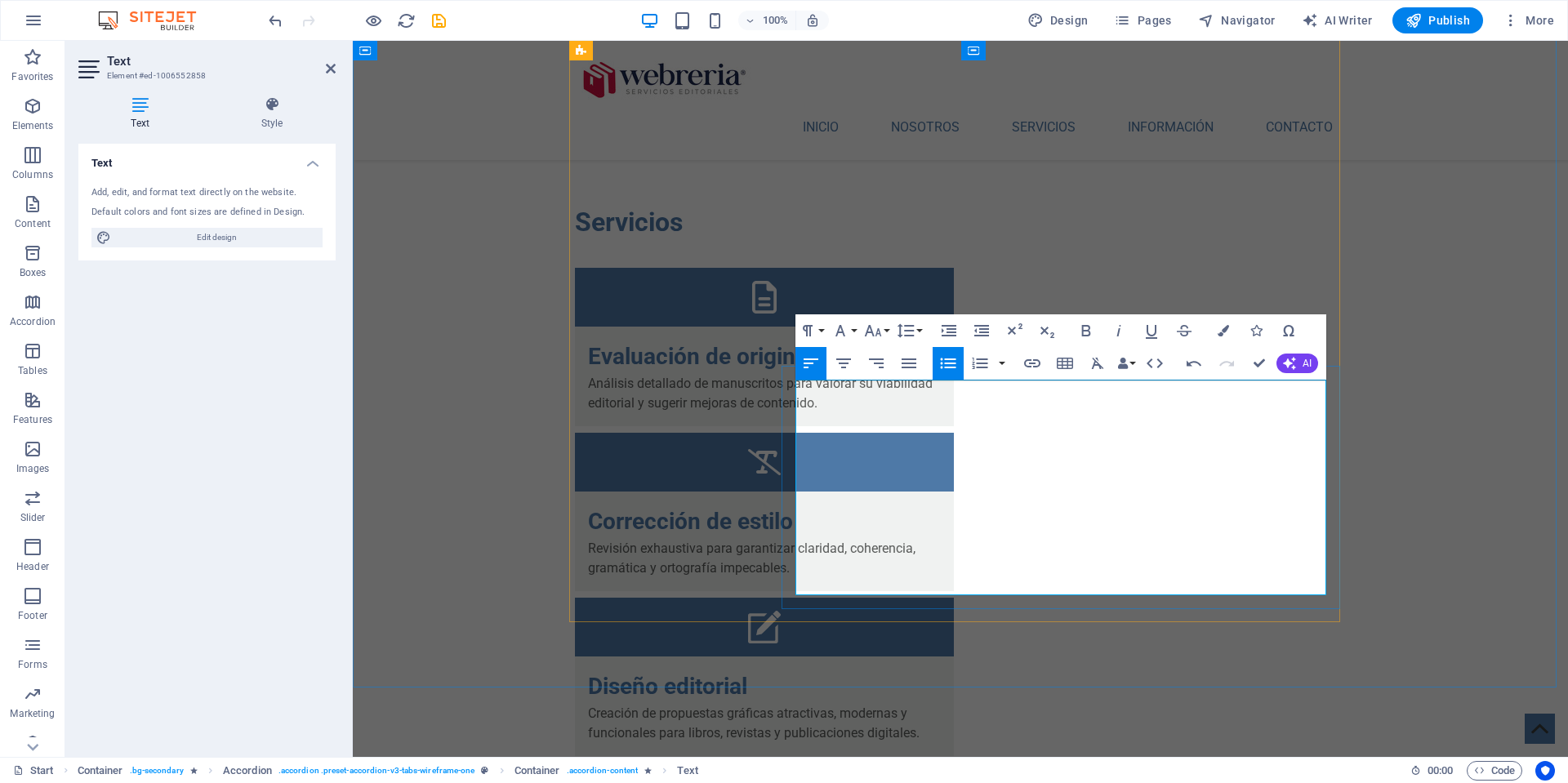
scroll to position [3566, 0]
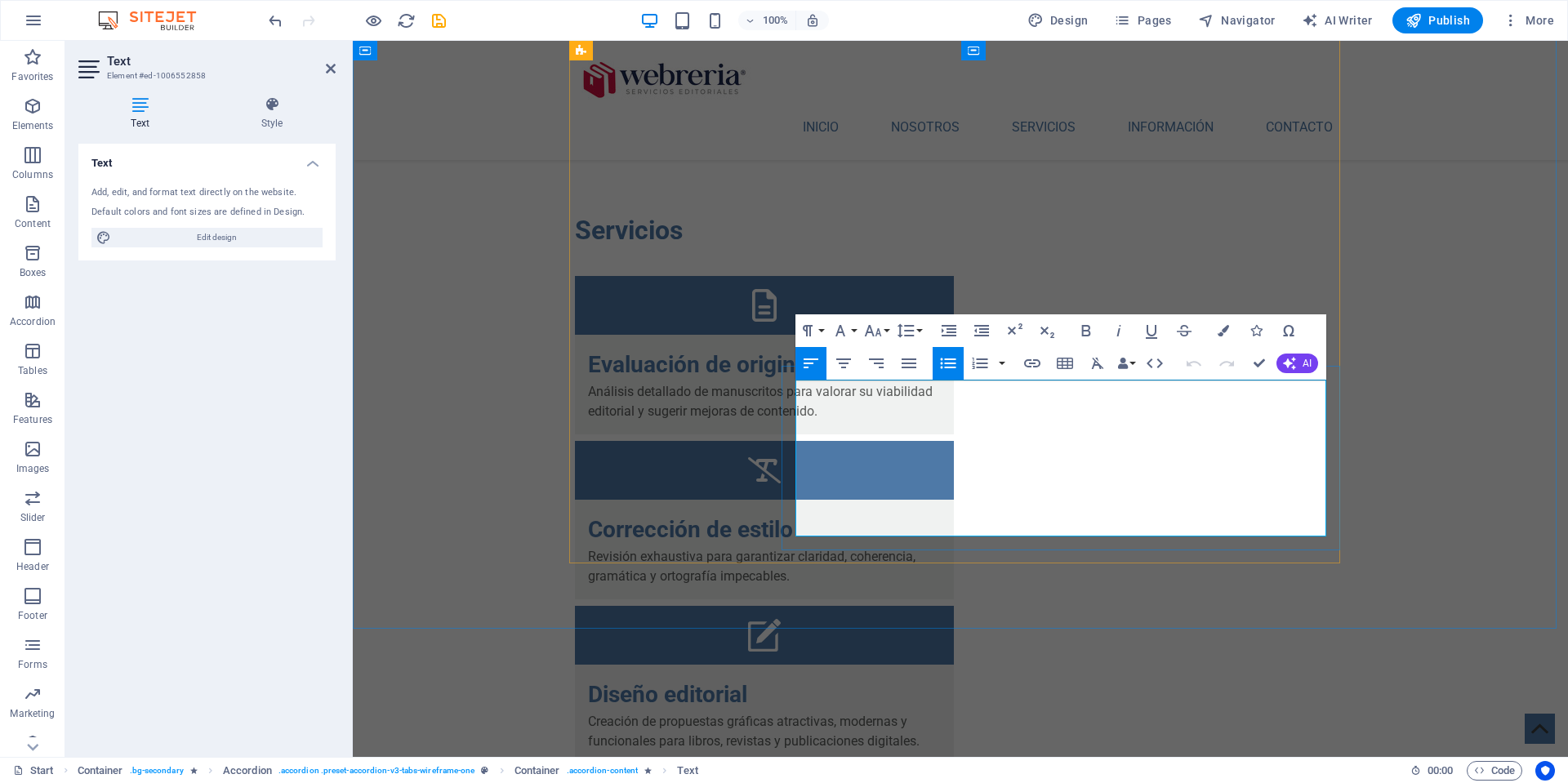
drag, startPoint x: 821, startPoint y: 408, endPoint x: 928, endPoint y: 409, distance: 107.0
click at [1087, 329] on icon "button" at bounding box center [1085, 330] width 20 height 20
drag, startPoint x: 824, startPoint y: 449, endPoint x: 1000, endPoint y: 444, distance: 176.1
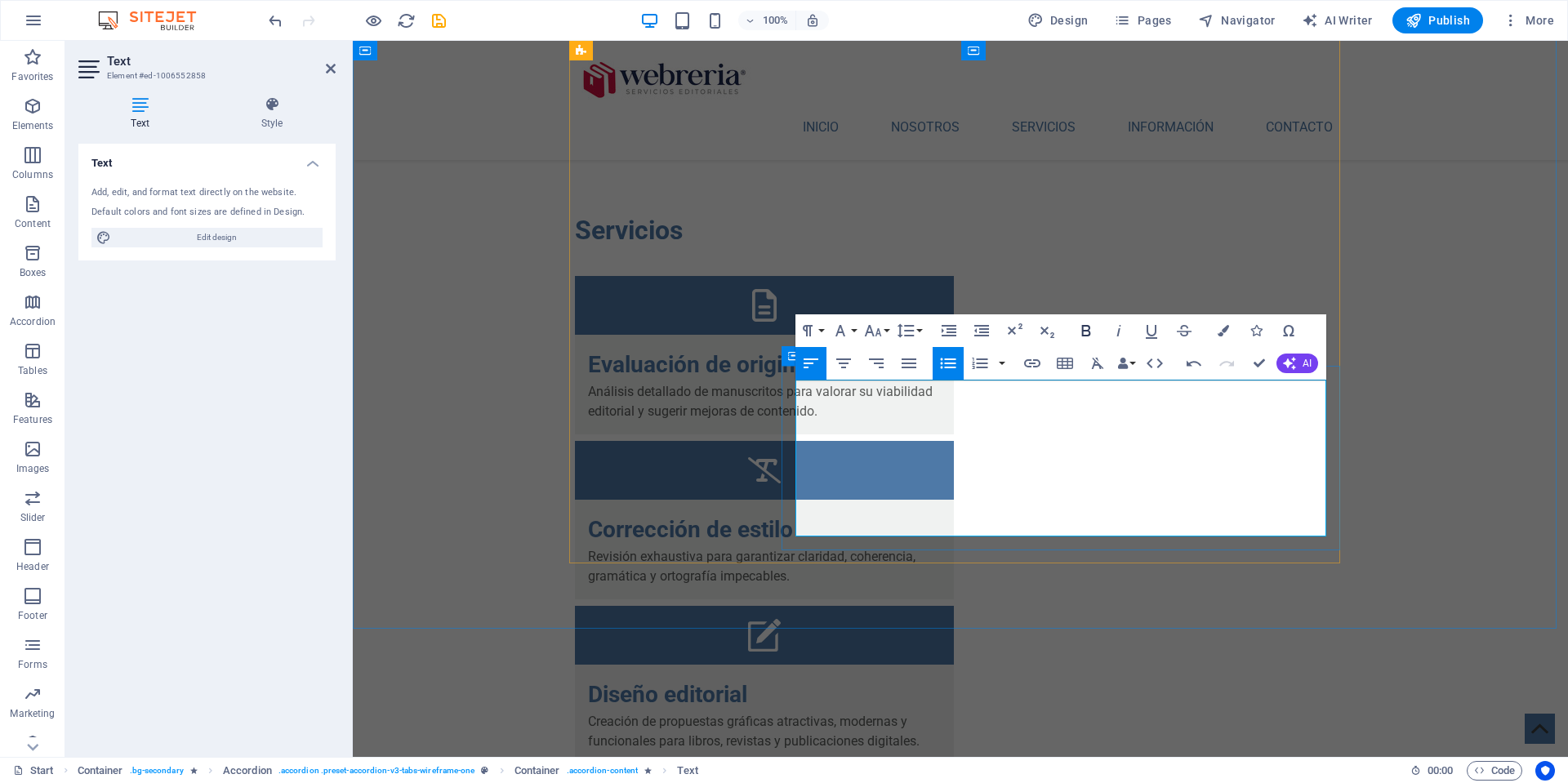
click at [1083, 330] on icon "button" at bounding box center [1085, 330] width 20 height 20
drag, startPoint x: 822, startPoint y: 506, endPoint x: 928, endPoint y: 484, distance: 108.3
click at [1084, 327] on icon "button" at bounding box center [1085, 330] width 20 height 20
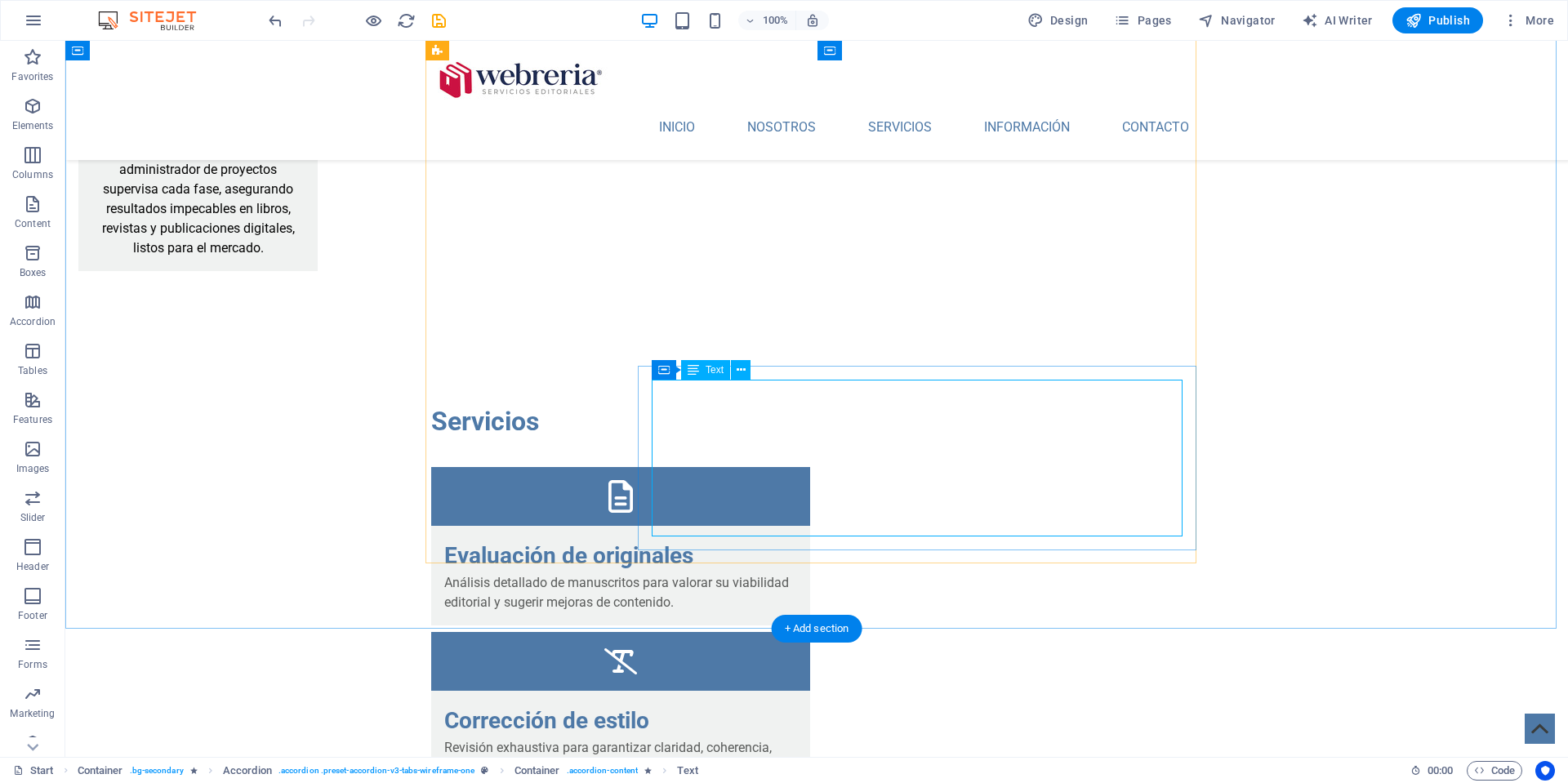
click at [707, 374] on span "Text" at bounding box center [714, 370] width 18 height 9
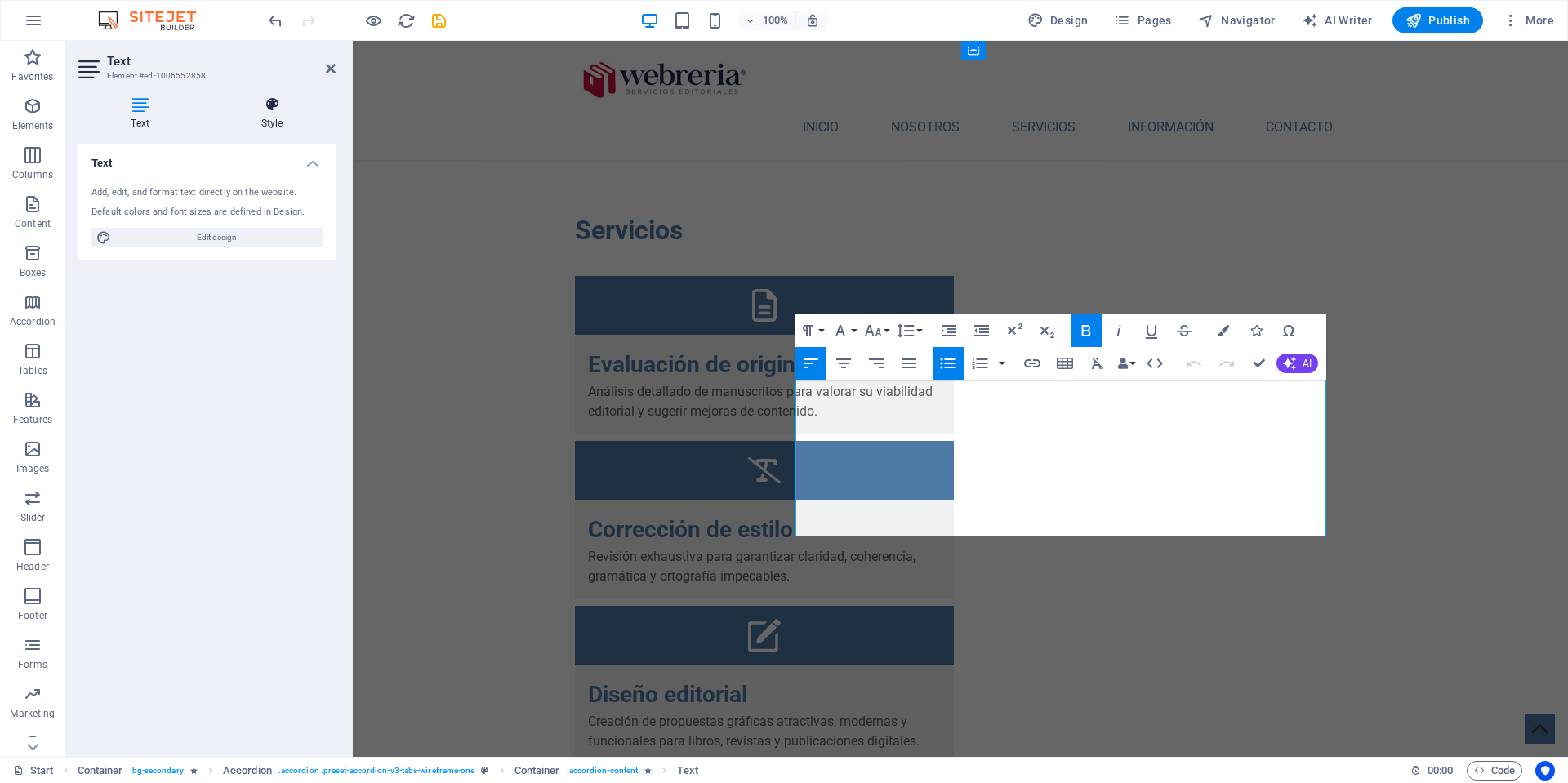
click at [275, 112] on icon at bounding box center [272, 104] width 127 height 16
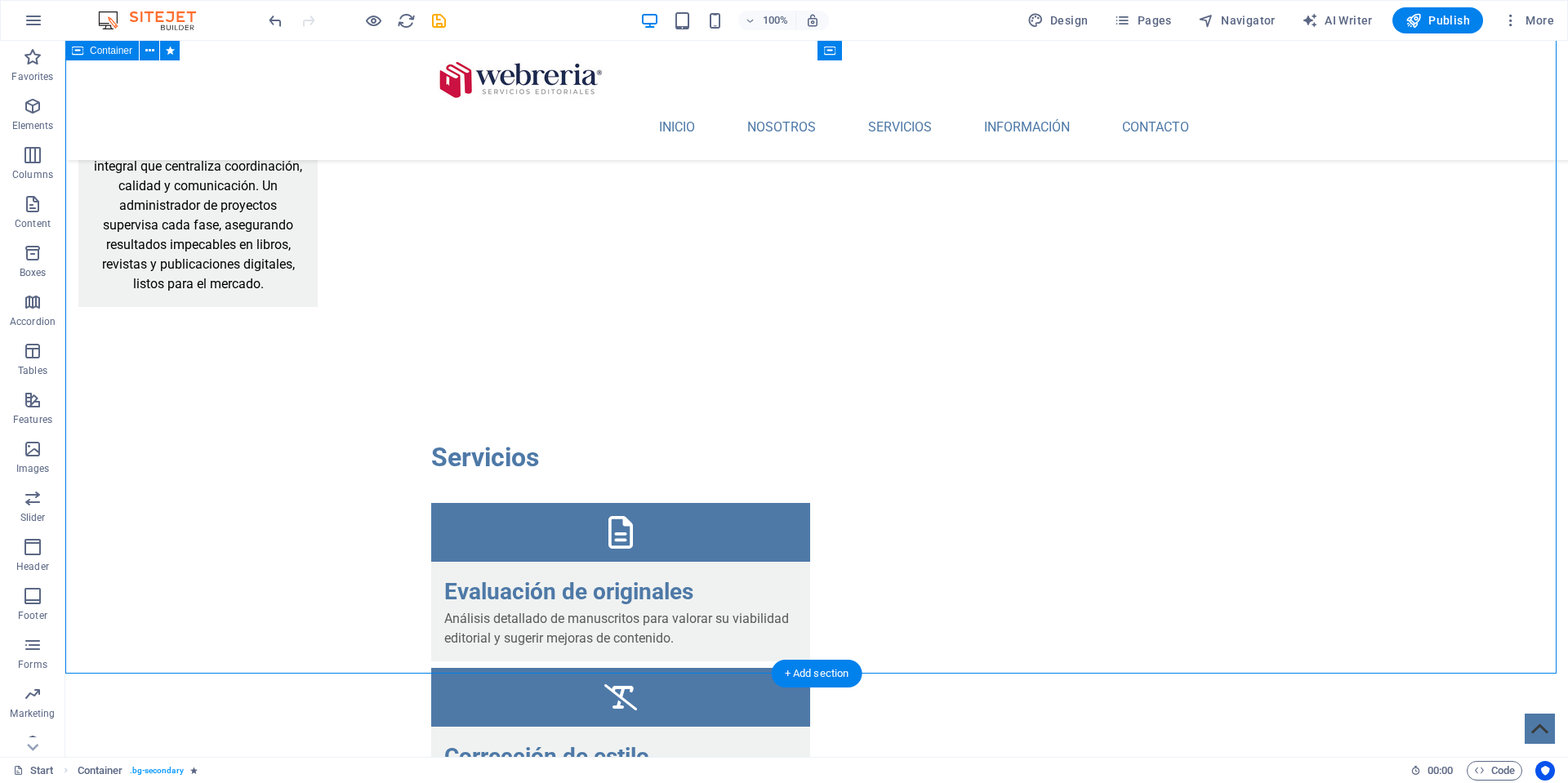
scroll to position [3561, 0]
